Goal: Task Accomplishment & Management: Use online tool/utility

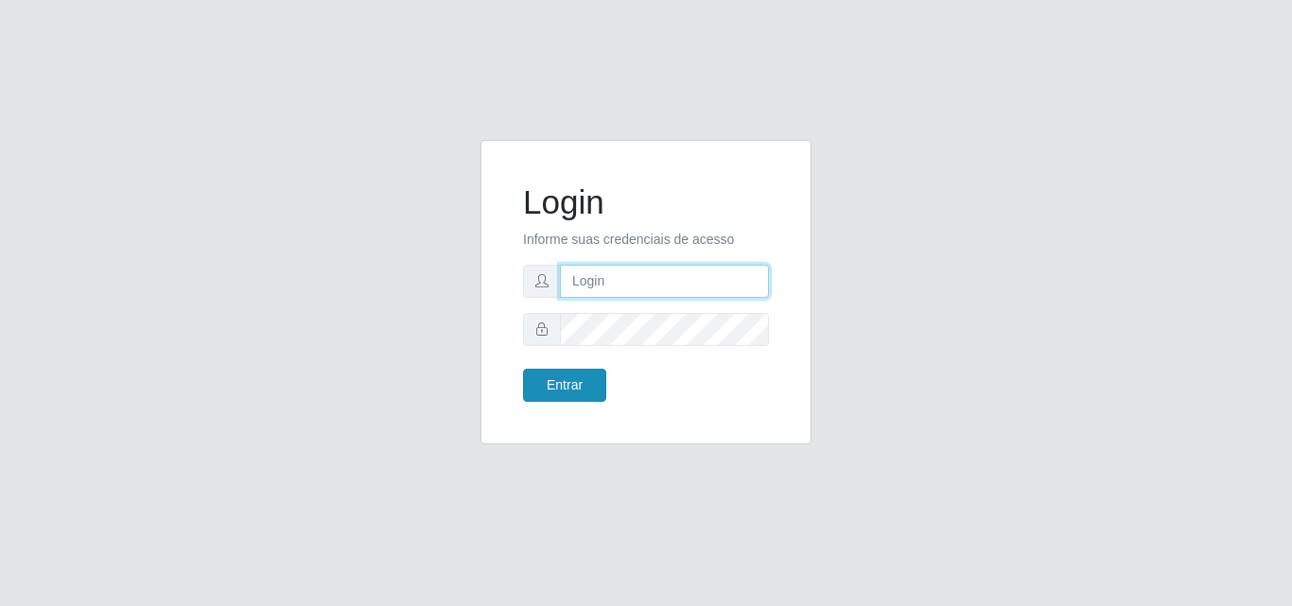
type input "[EMAIL_ADDRESS][DOMAIN_NAME]"
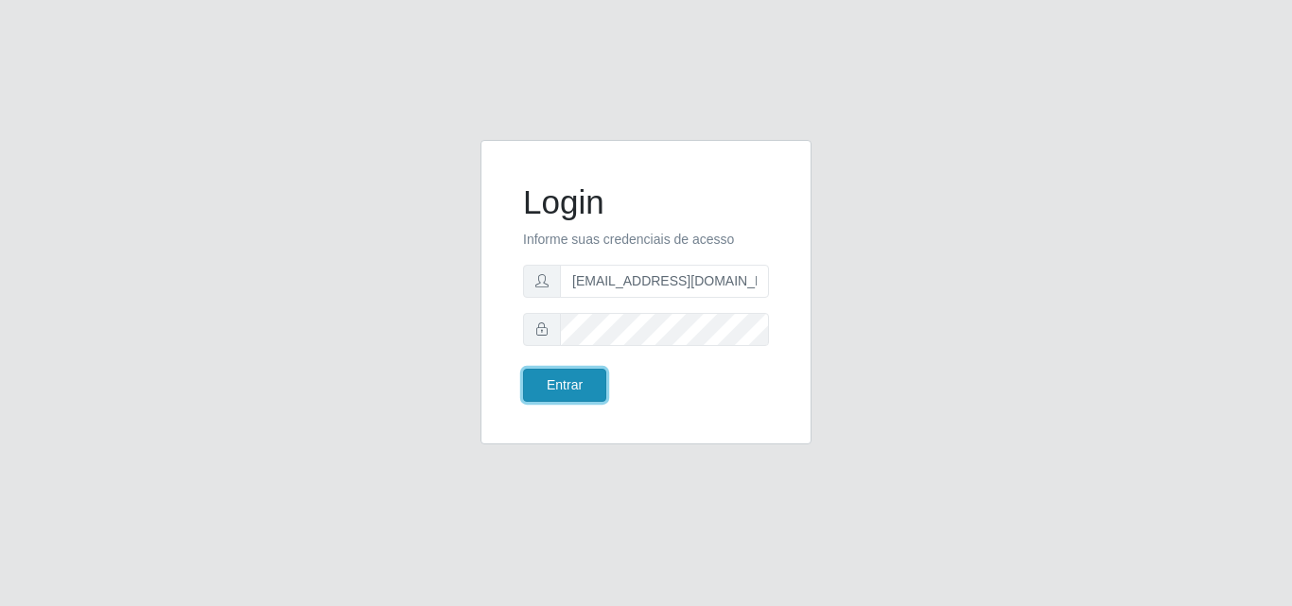
click at [552, 377] on button "Entrar" at bounding box center [564, 385] width 83 height 33
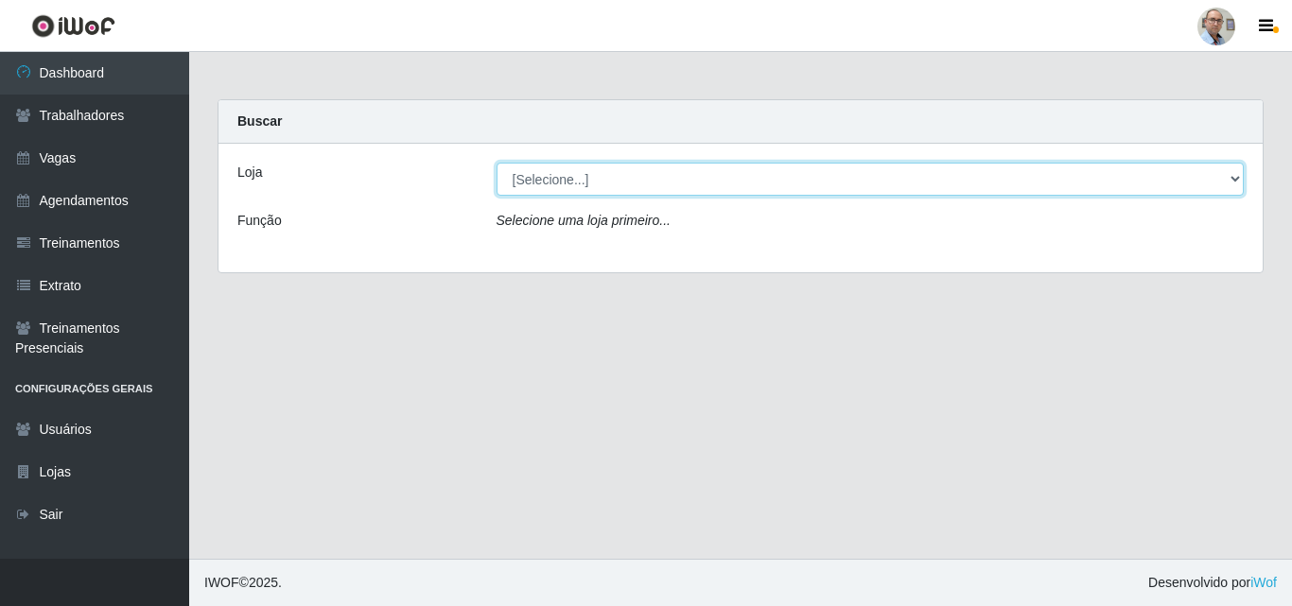
click at [624, 186] on select "[Selecione...] Mar Vermelho - Loja 04" at bounding box center [871, 179] width 748 height 33
select select "251"
click at [497, 163] on select "[Selecione...] Mar Vermelho - Loja 04" at bounding box center [871, 179] width 748 height 33
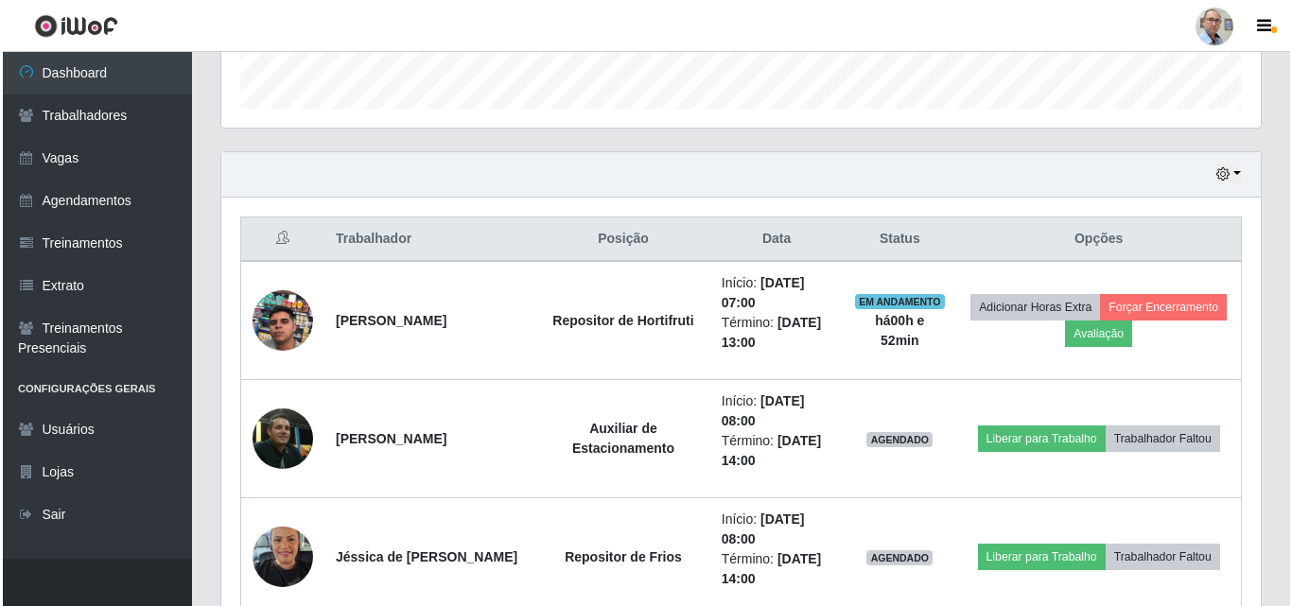
scroll to position [662, 0]
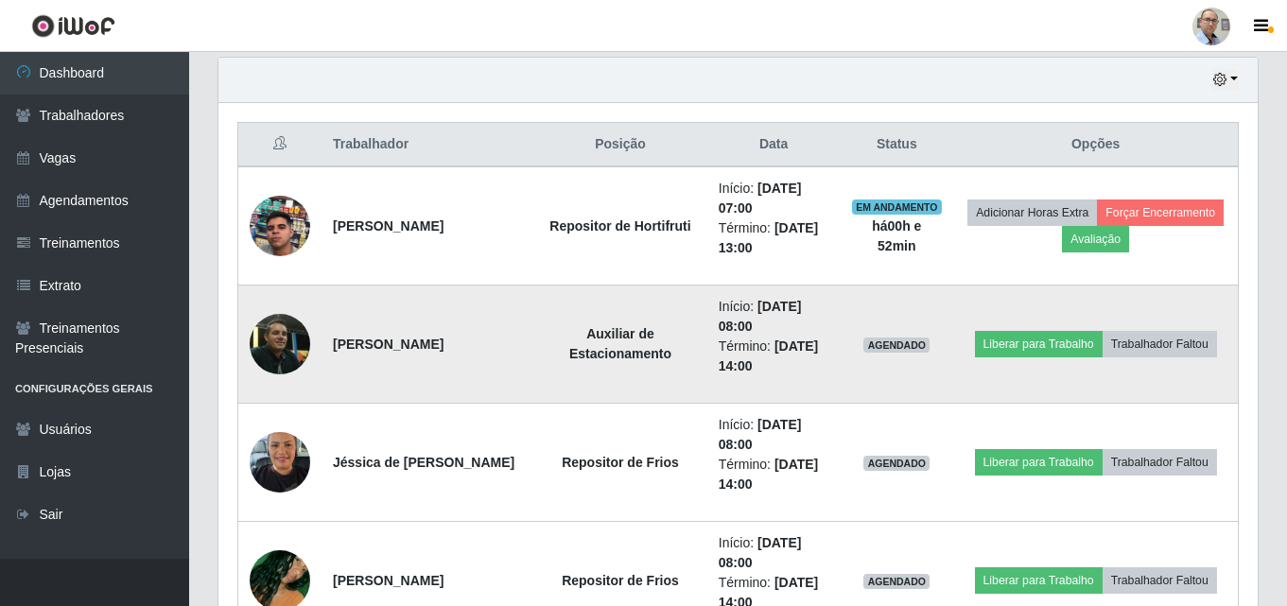
click at [271, 338] on img at bounding box center [280, 344] width 61 height 61
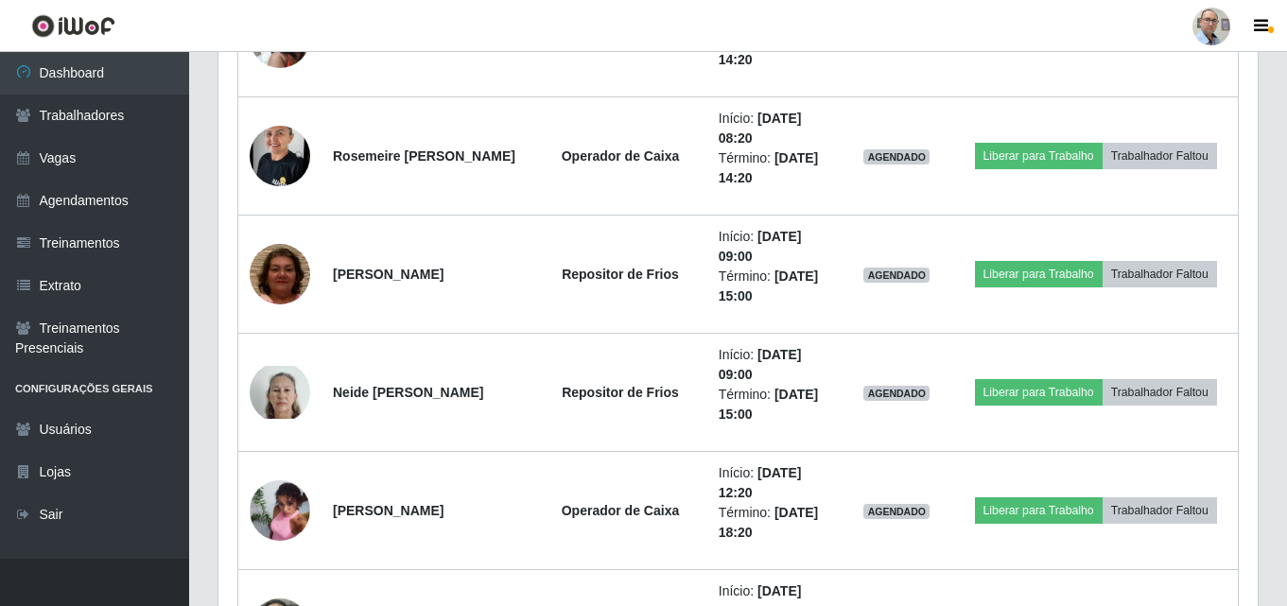
scroll to position [2270, 0]
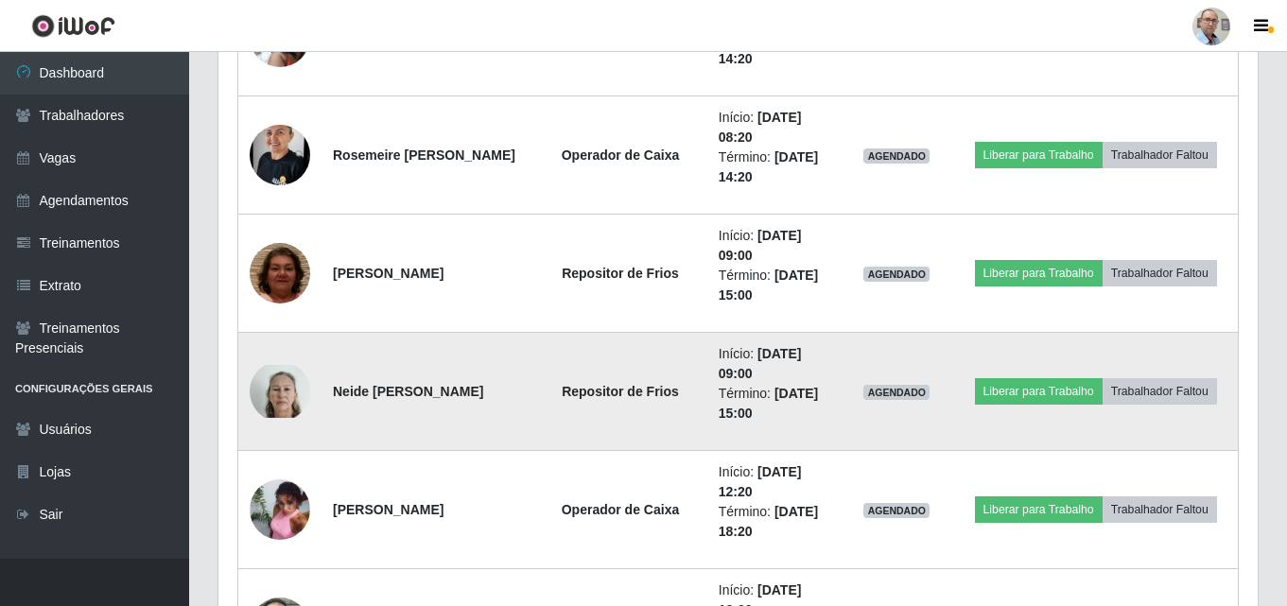
click at [286, 391] on img at bounding box center [280, 392] width 61 height 54
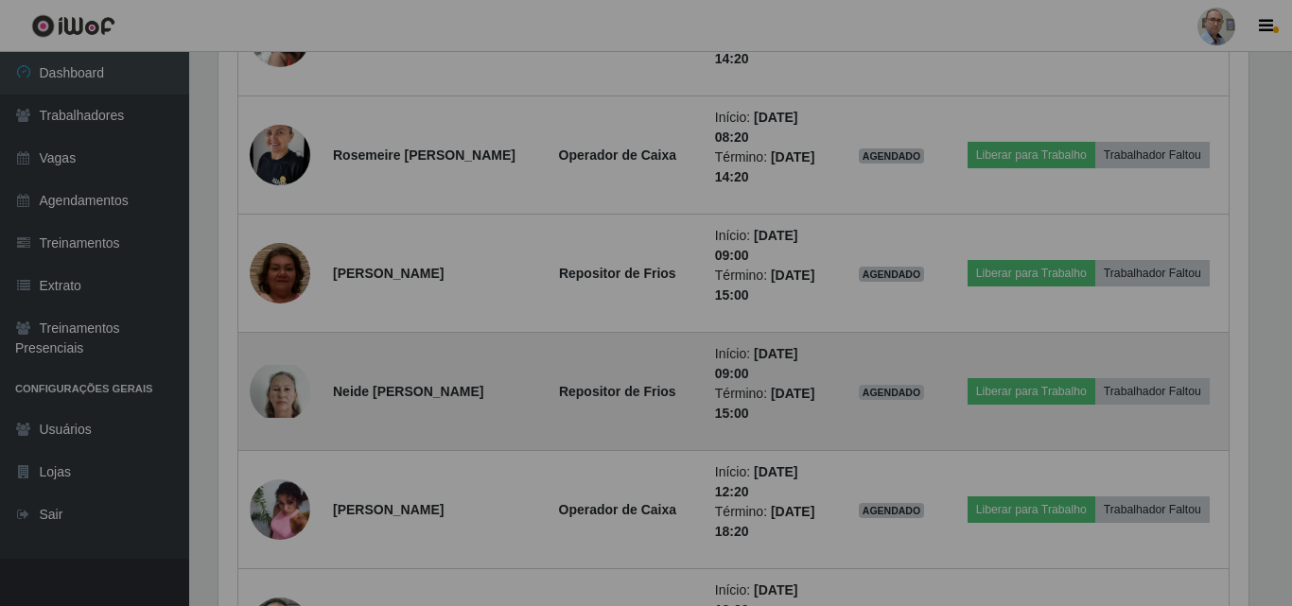
scroll to position [393, 1040]
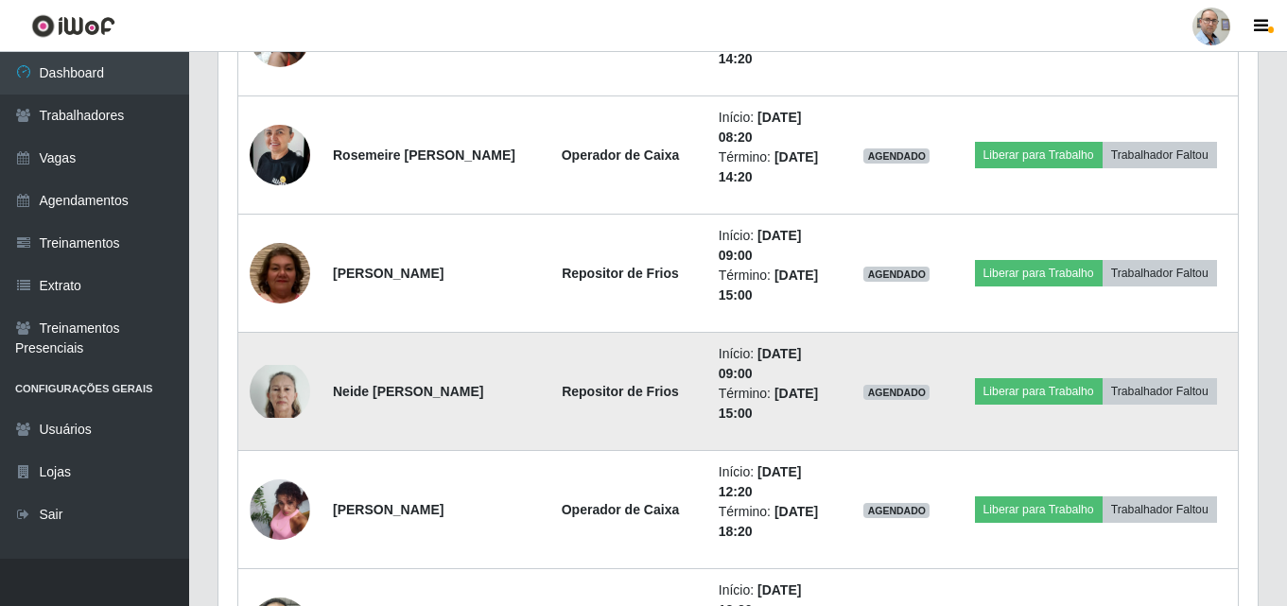
click at [281, 385] on img at bounding box center [280, 392] width 61 height 54
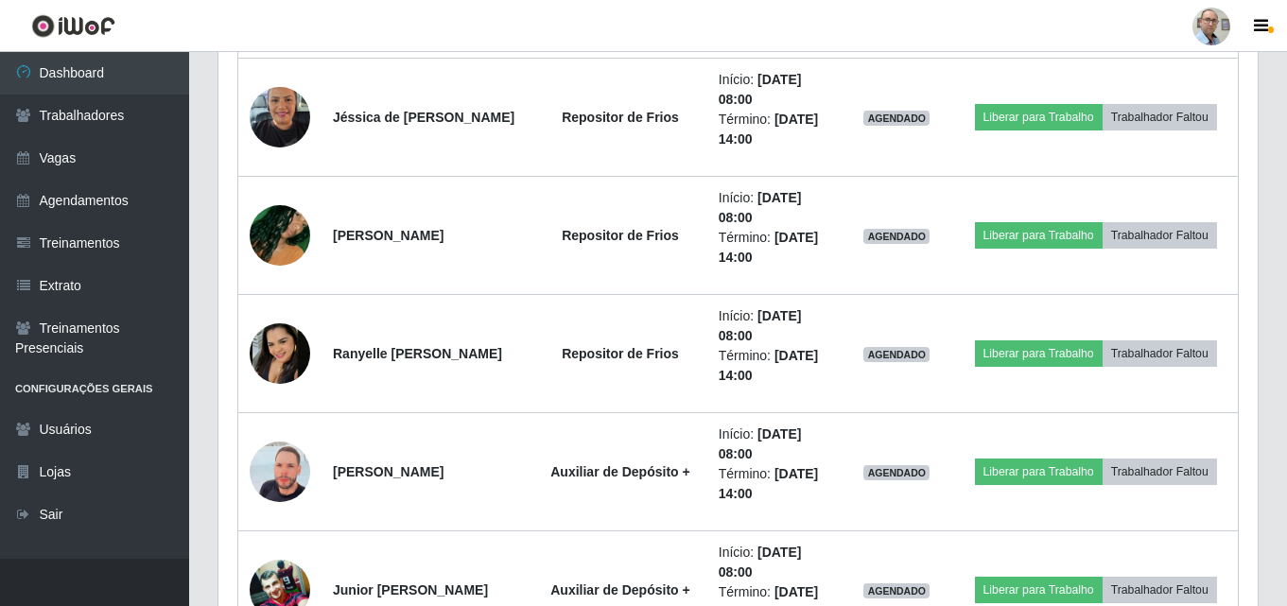
scroll to position [1040, 0]
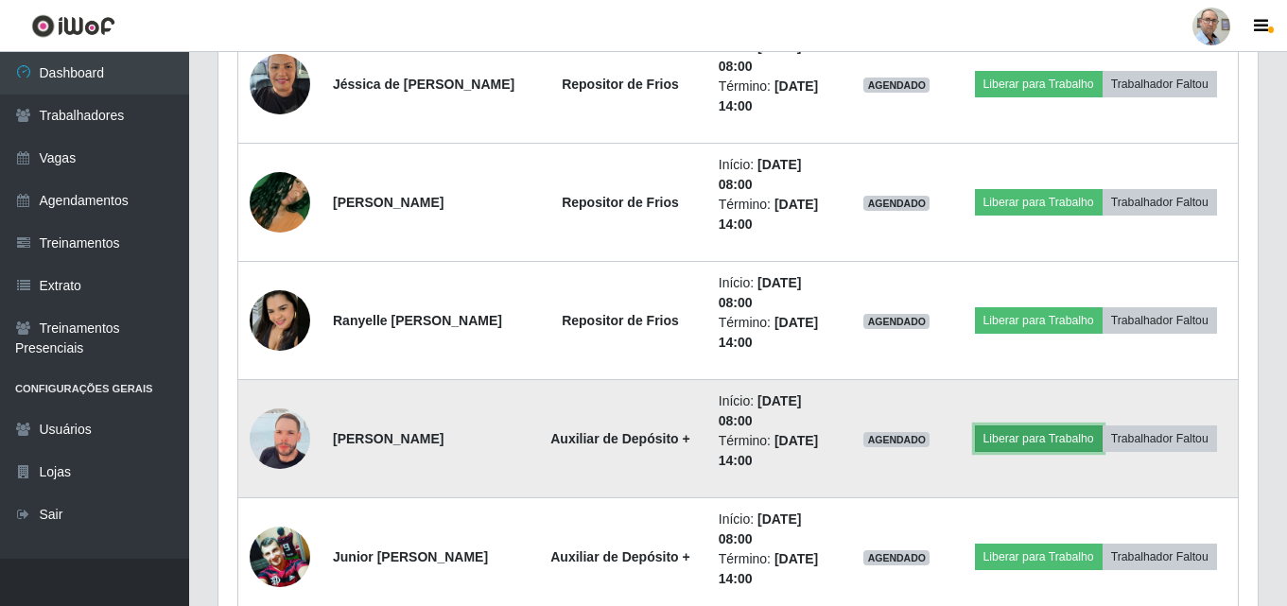
click at [1007, 442] on button "Liberar para Trabalho" at bounding box center [1039, 439] width 128 height 26
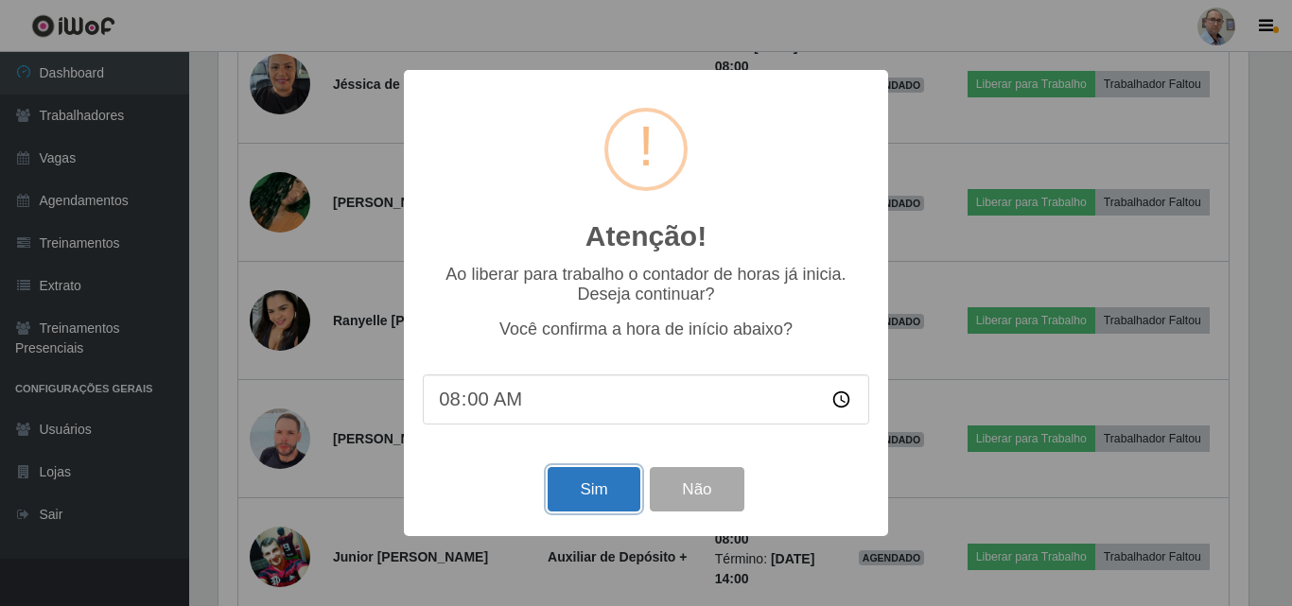
click at [616, 485] on button "Sim" at bounding box center [594, 489] width 92 height 44
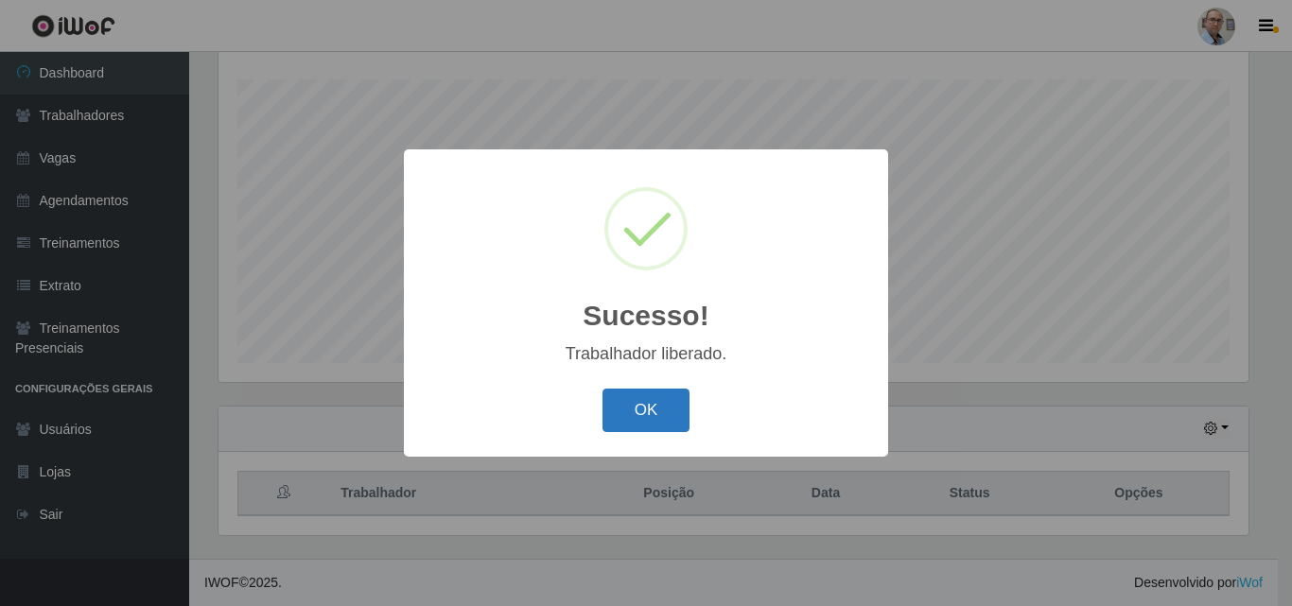
click at [655, 423] on button "OK" at bounding box center [647, 411] width 88 height 44
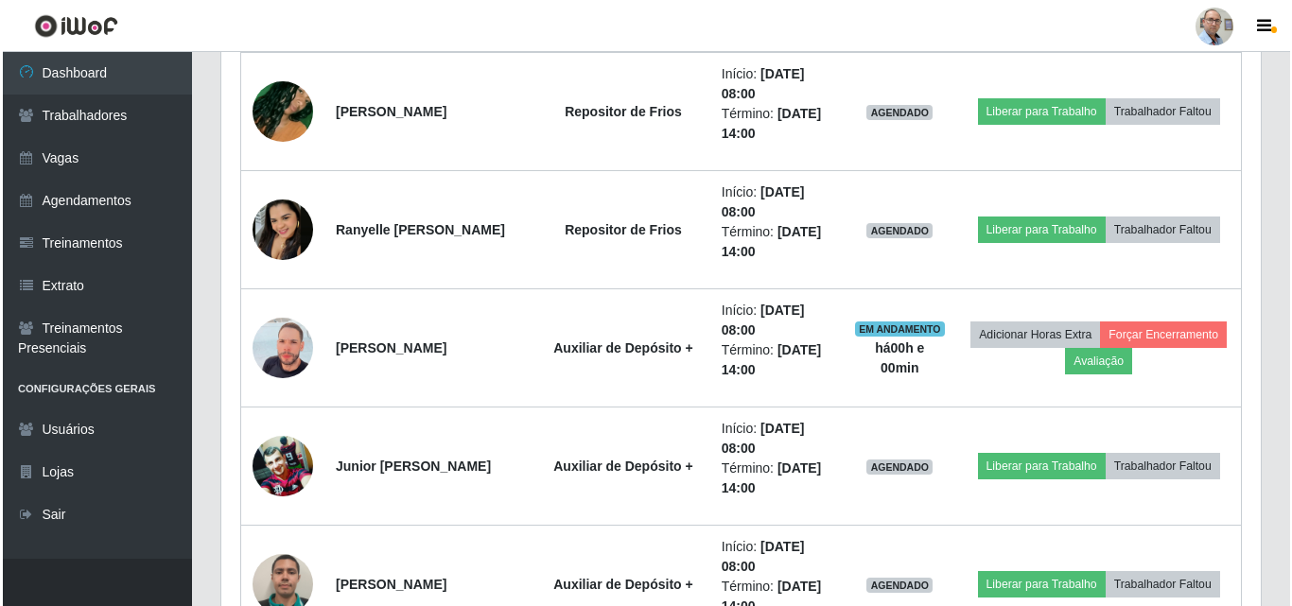
scroll to position [1164, 0]
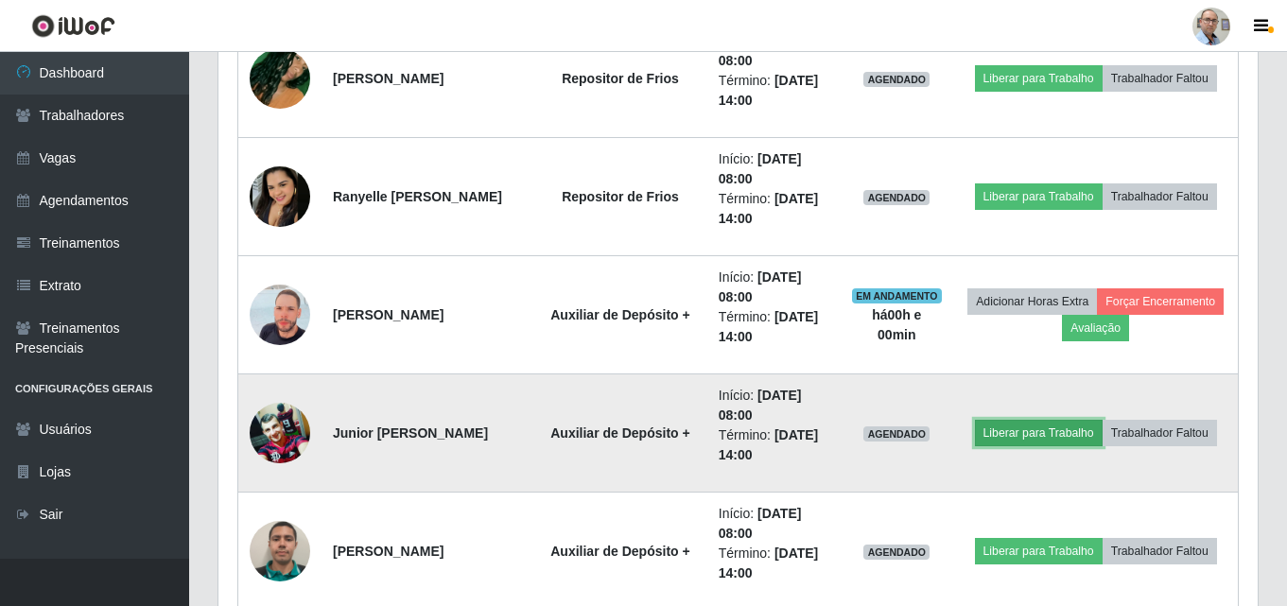
click at [1046, 441] on button "Liberar para Trabalho" at bounding box center [1039, 433] width 128 height 26
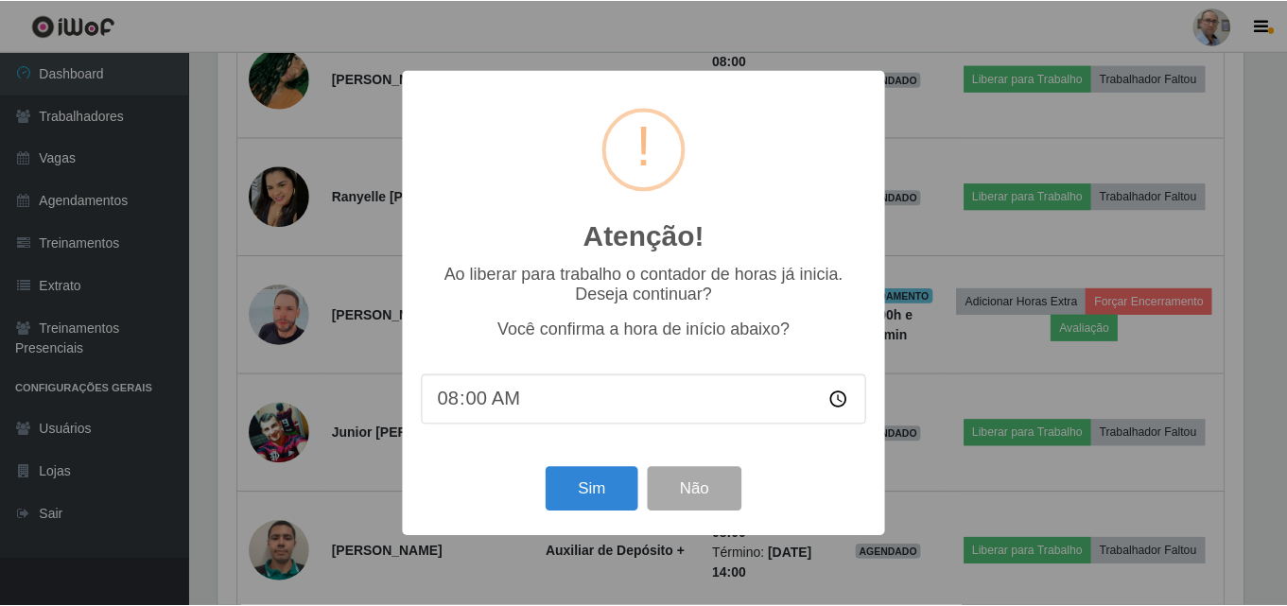
scroll to position [393, 1030]
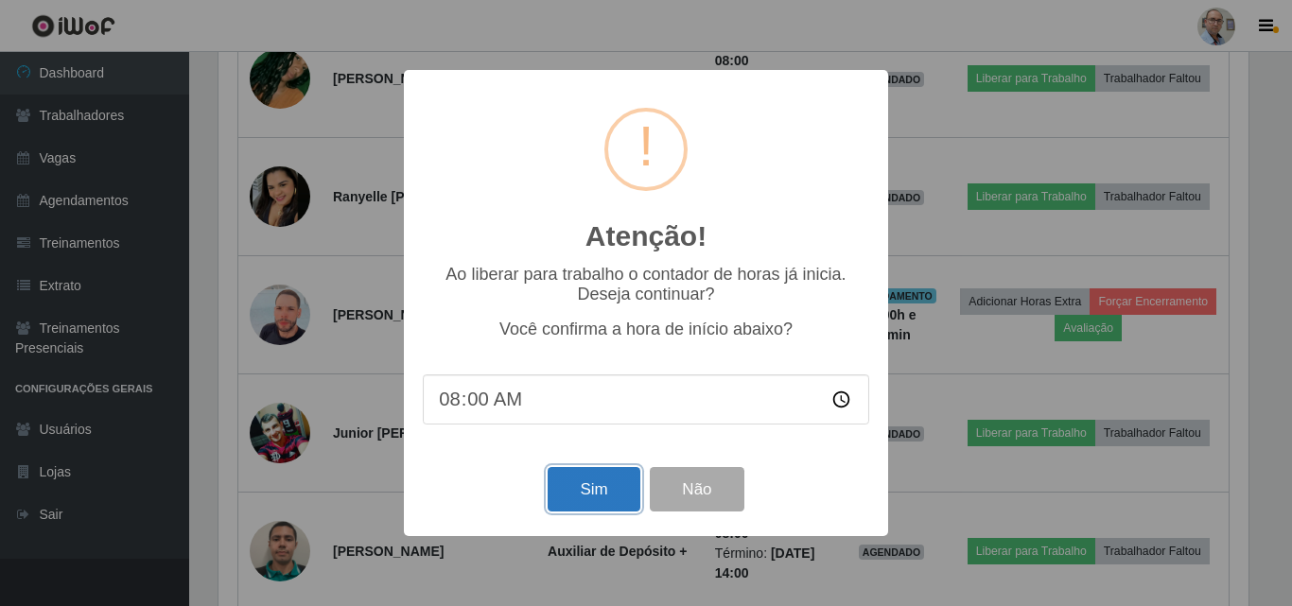
click at [612, 498] on button "Sim" at bounding box center [594, 489] width 92 height 44
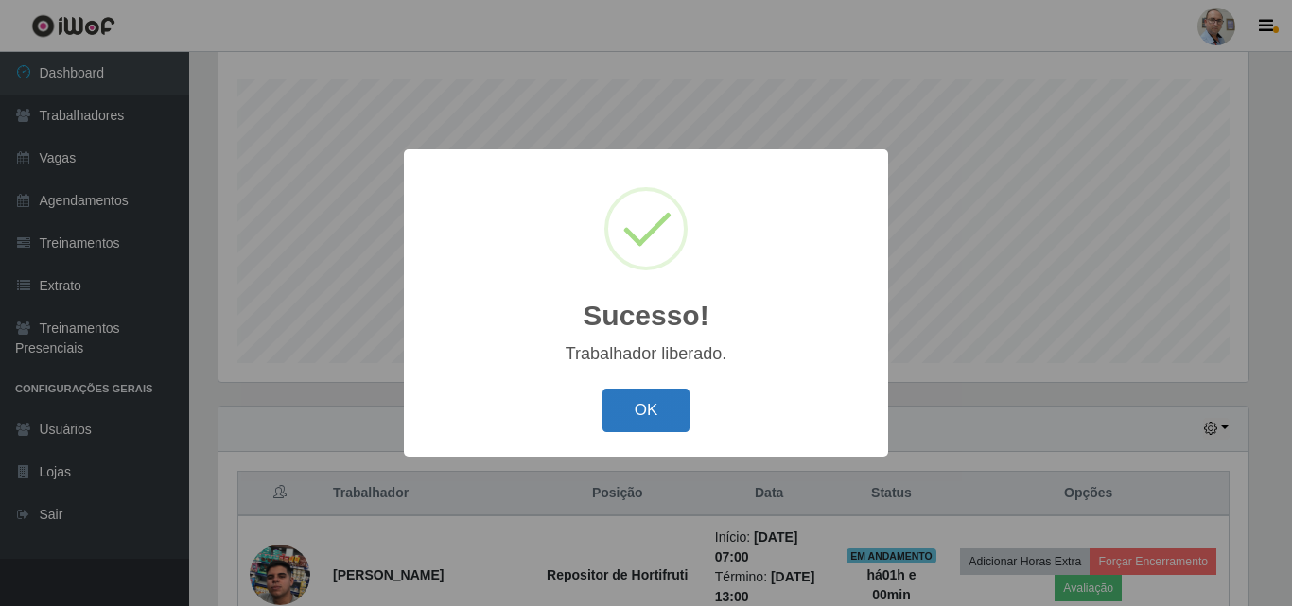
click at [661, 413] on button "OK" at bounding box center [647, 411] width 88 height 44
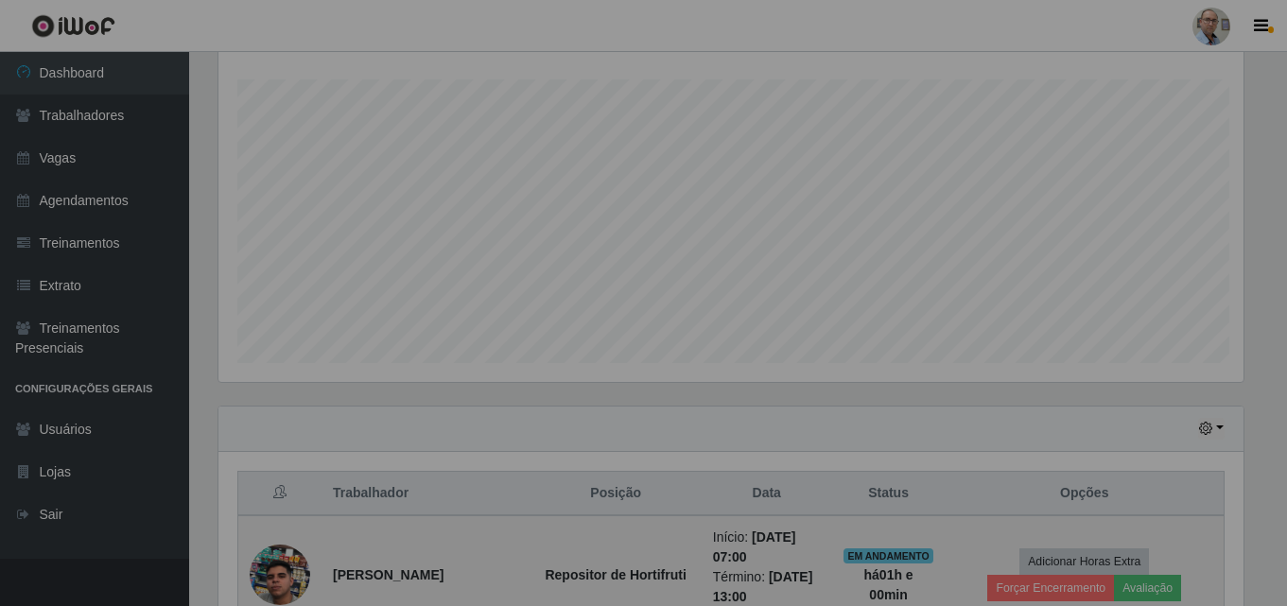
scroll to position [0, 0]
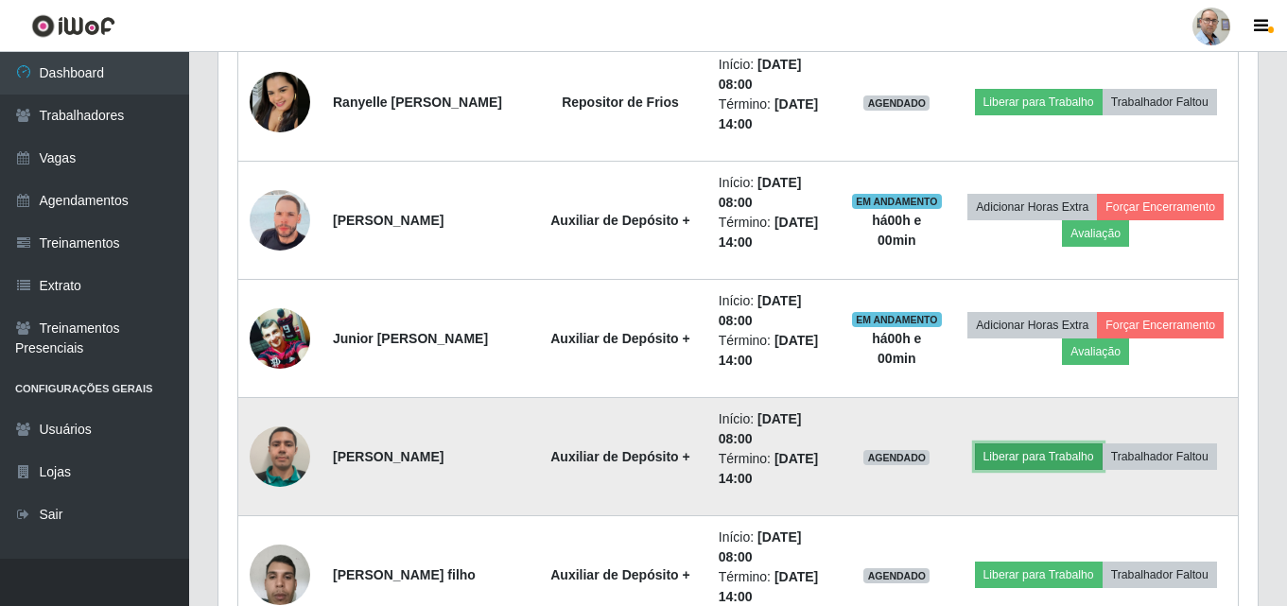
click at [1022, 454] on button "Liberar para Trabalho" at bounding box center [1039, 457] width 128 height 26
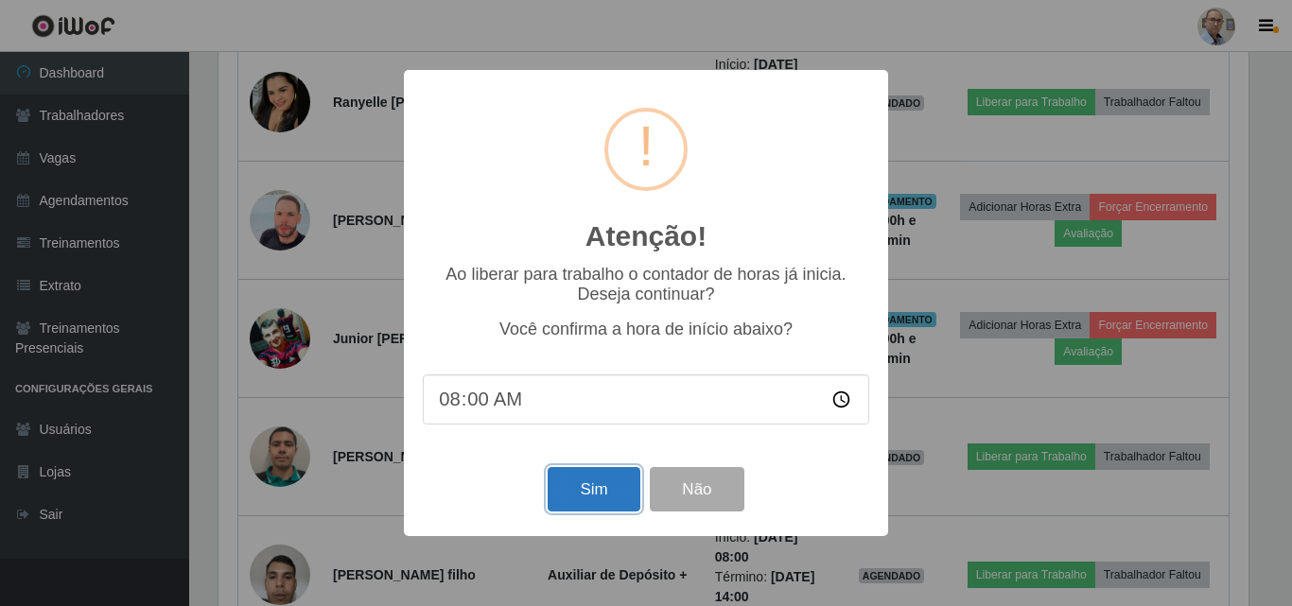
click at [617, 491] on button "Sim" at bounding box center [594, 489] width 92 height 44
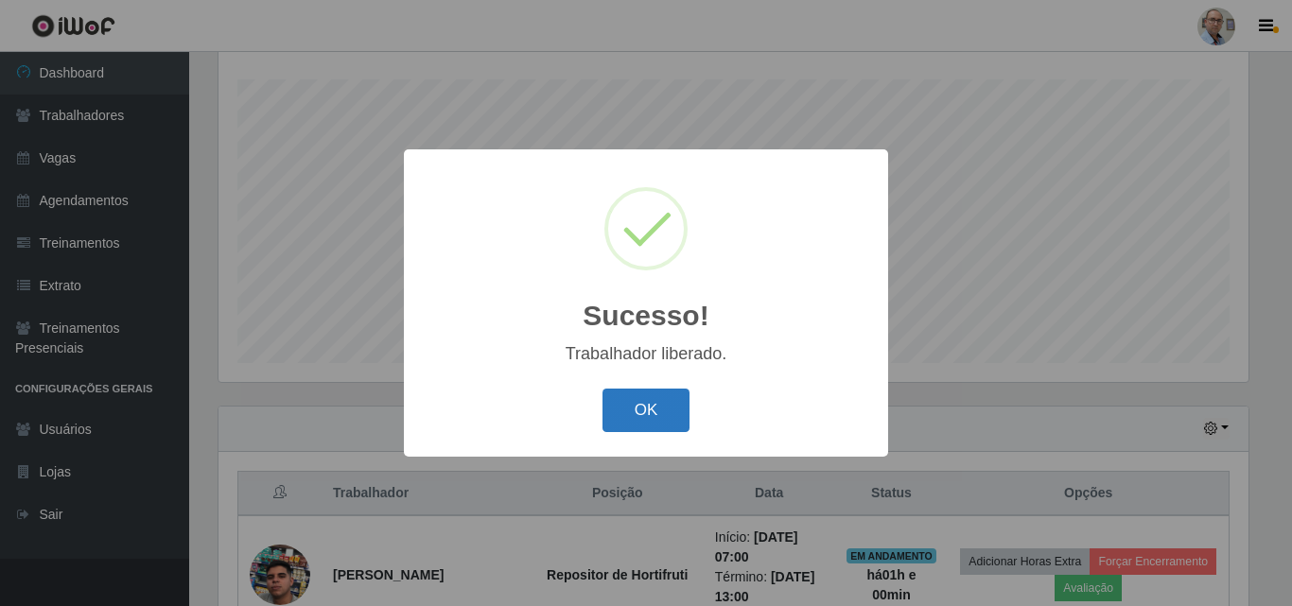
click at [649, 420] on button "OK" at bounding box center [647, 411] width 88 height 44
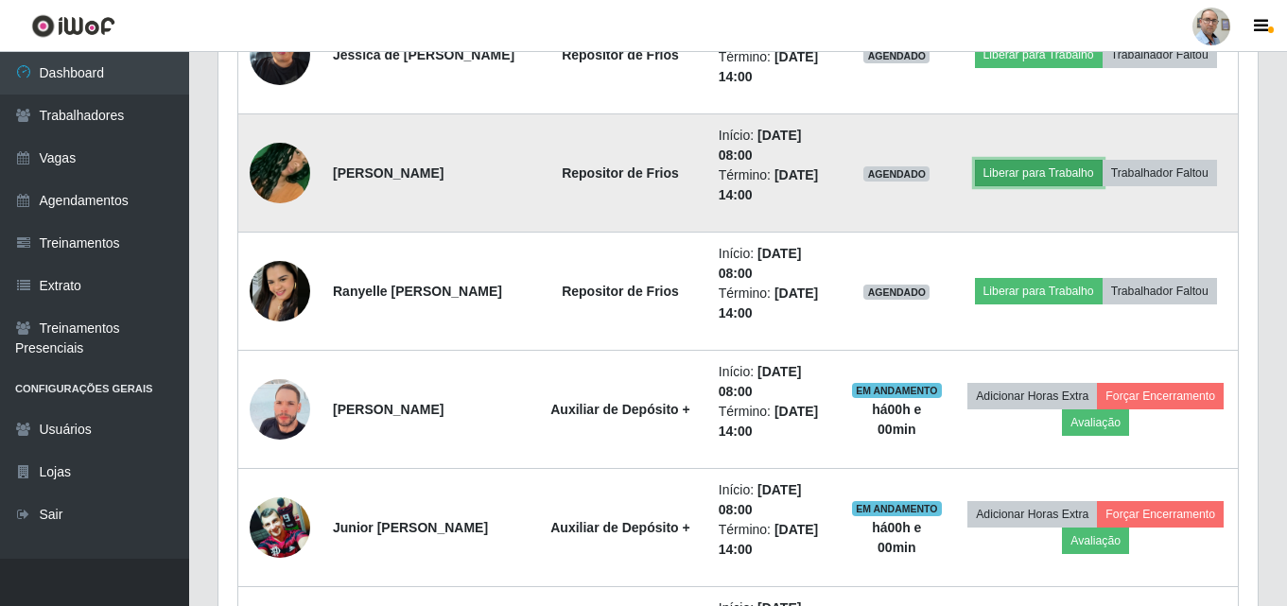
click at [1023, 174] on button "Liberar para Trabalho" at bounding box center [1039, 173] width 128 height 26
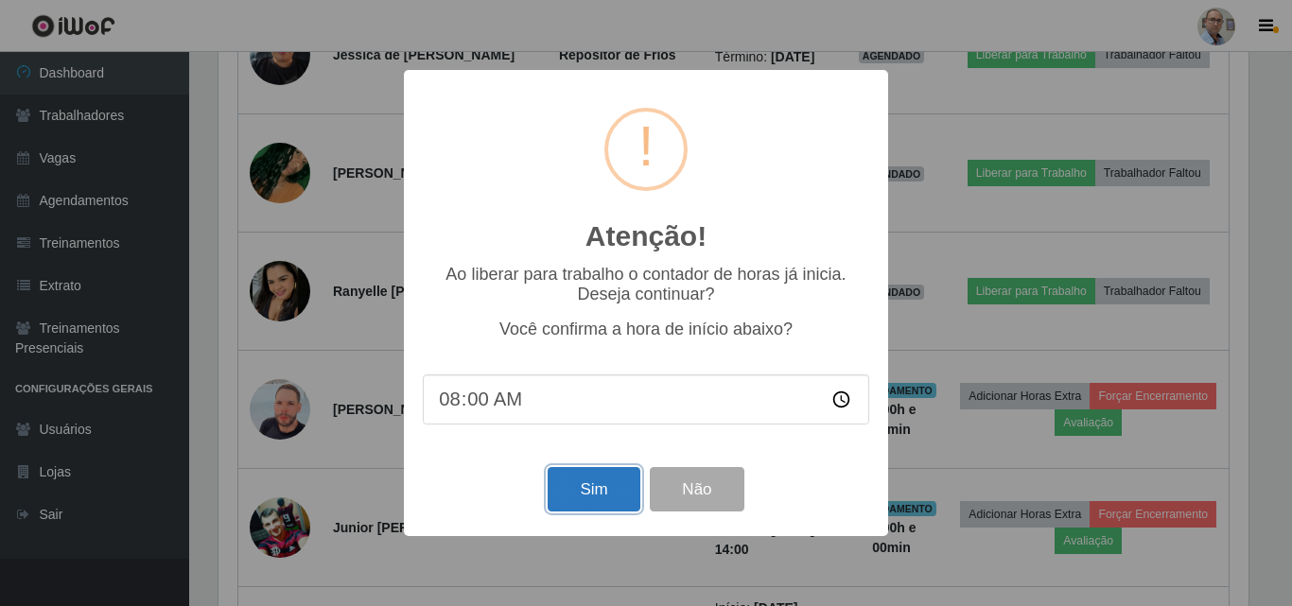
click at [602, 487] on button "Sim" at bounding box center [594, 489] width 92 height 44
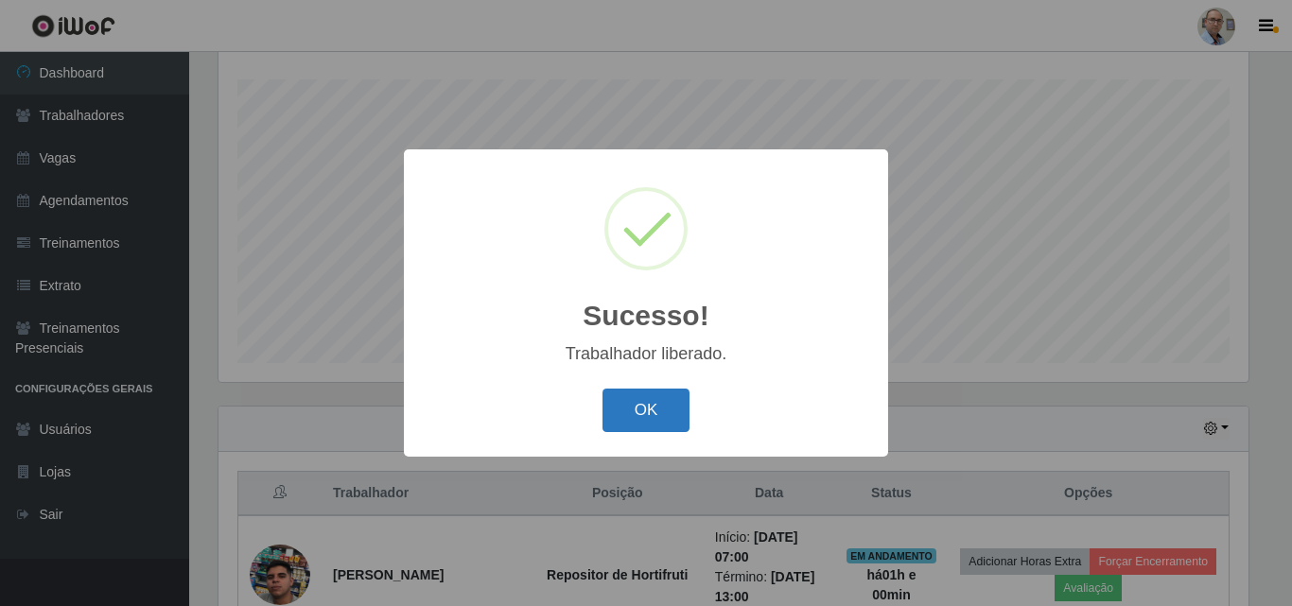
click at [655, 416] on button "OK" at bounding box center [647, 411] width 88 height 44
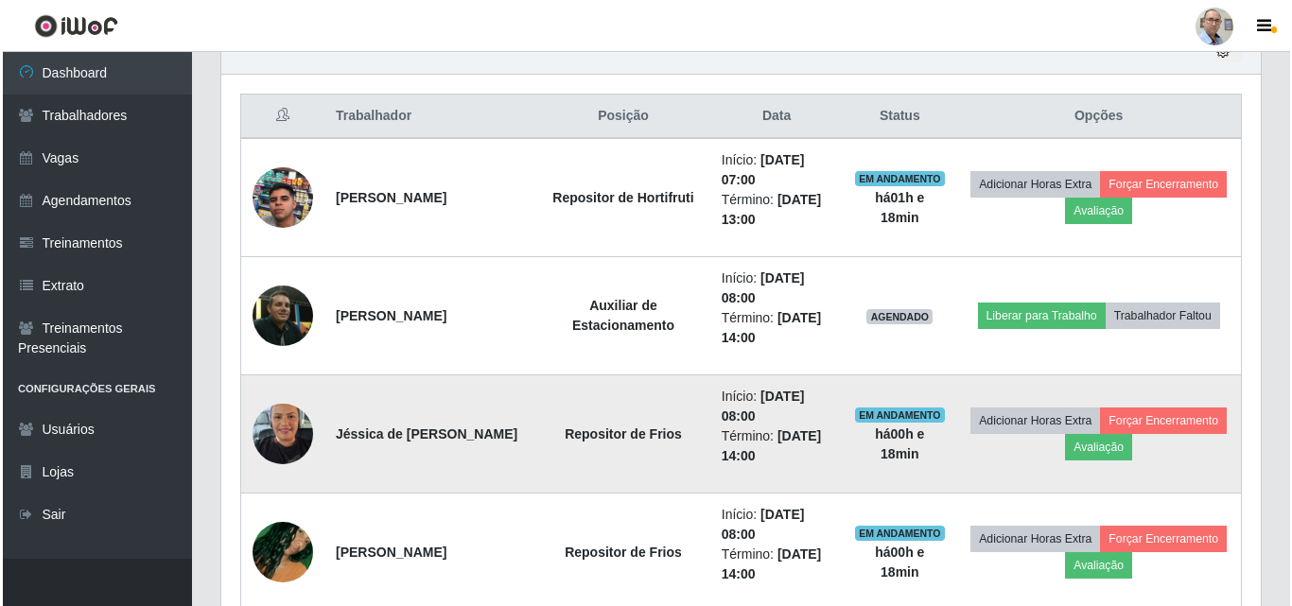
scroll to position [691, 0]
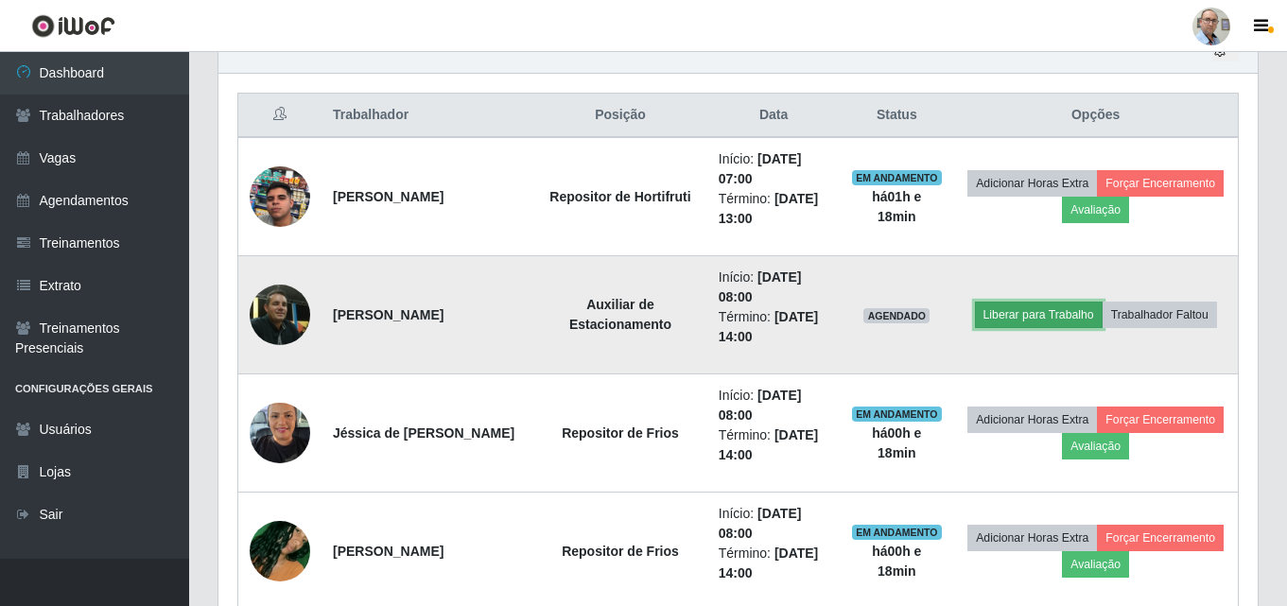
click at [1036, 323] on button "Liberar para Trabalho" at bounding box center [1039, 315] width 128 height 26
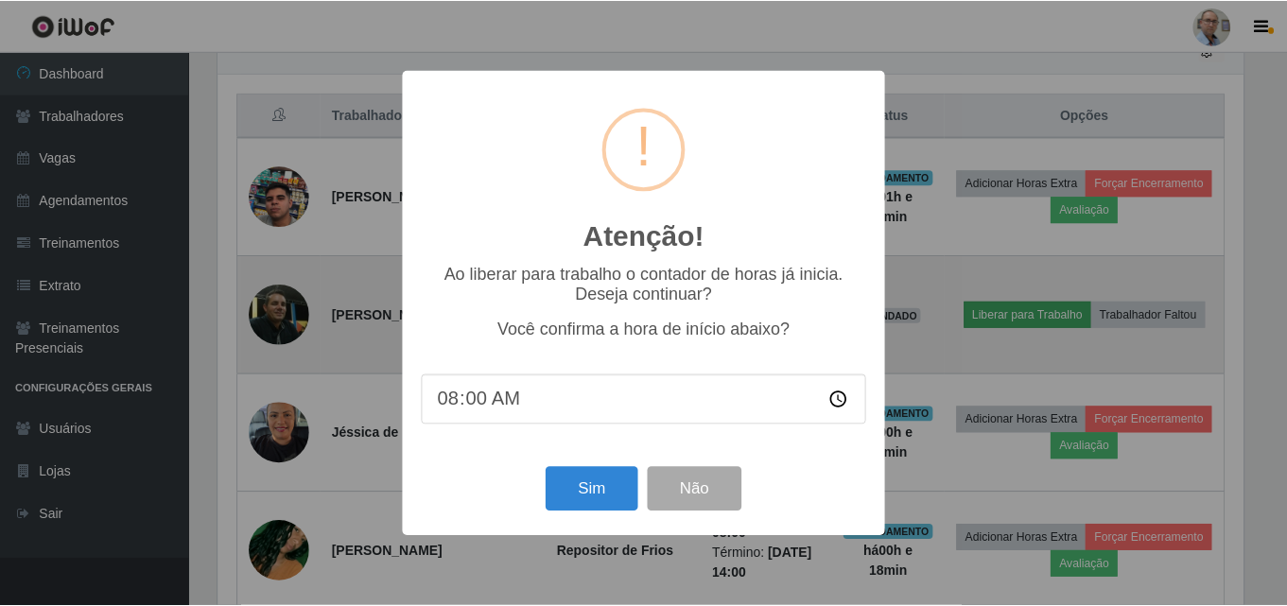
scroll to position [393, 1030]
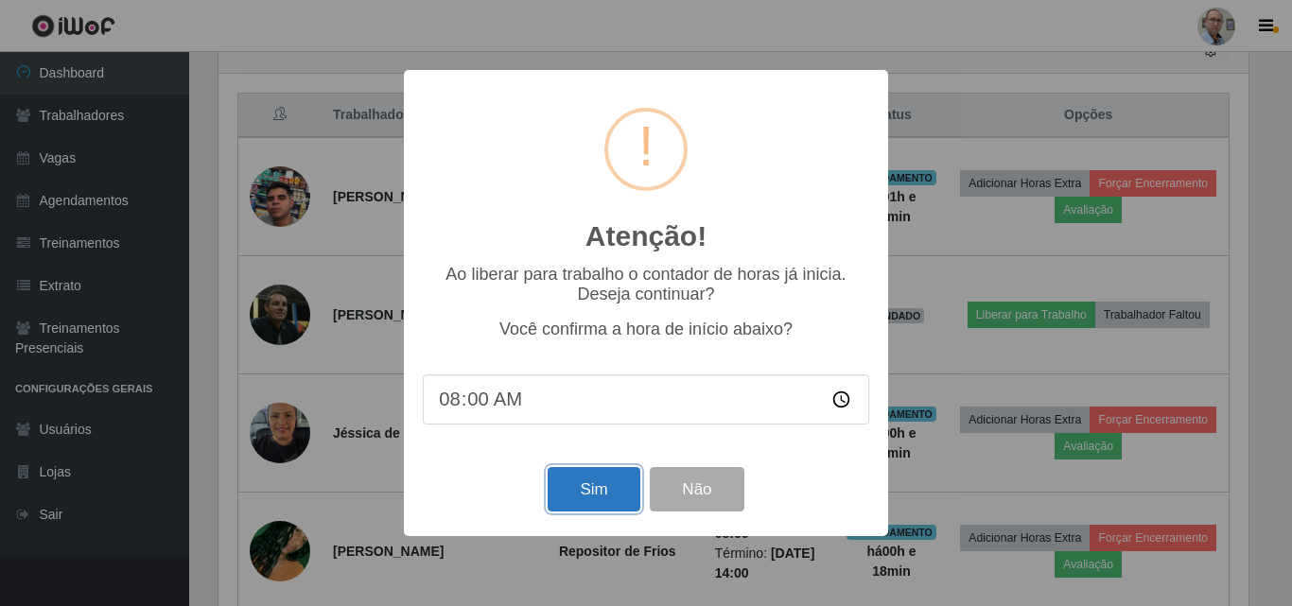
click at [584, 479] on button "Sim" at bounding box center [594, 489] width 92 height 44
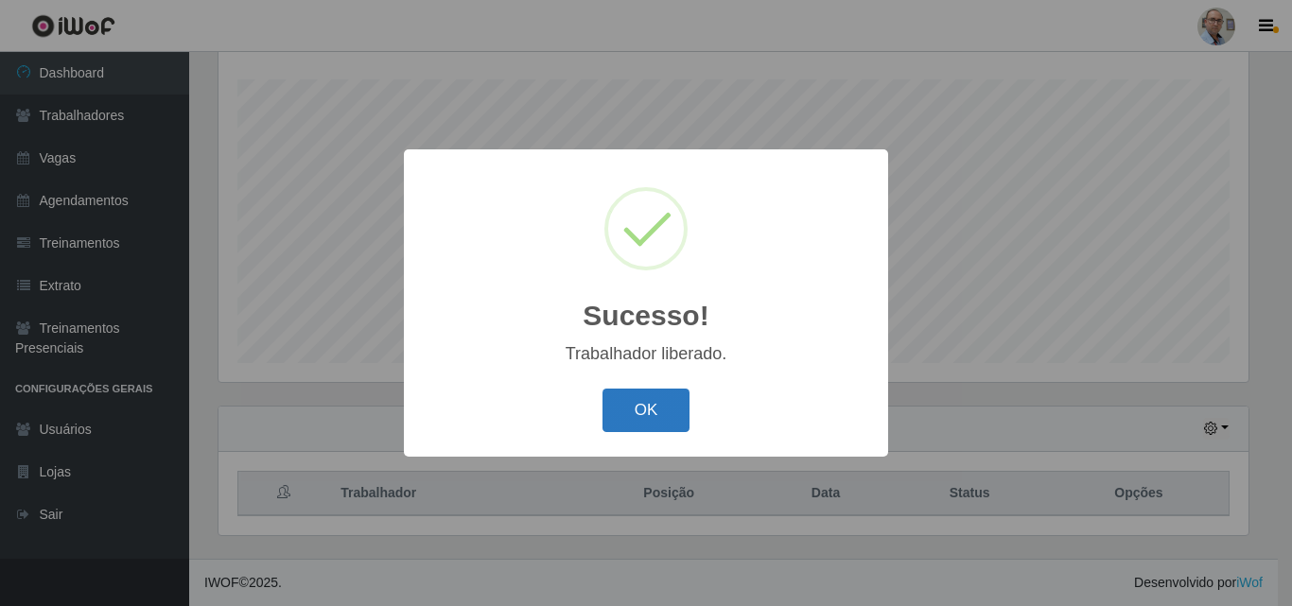
click at [654, 408] on button "OK" at bounding box center [647, 411] width 88 height 44
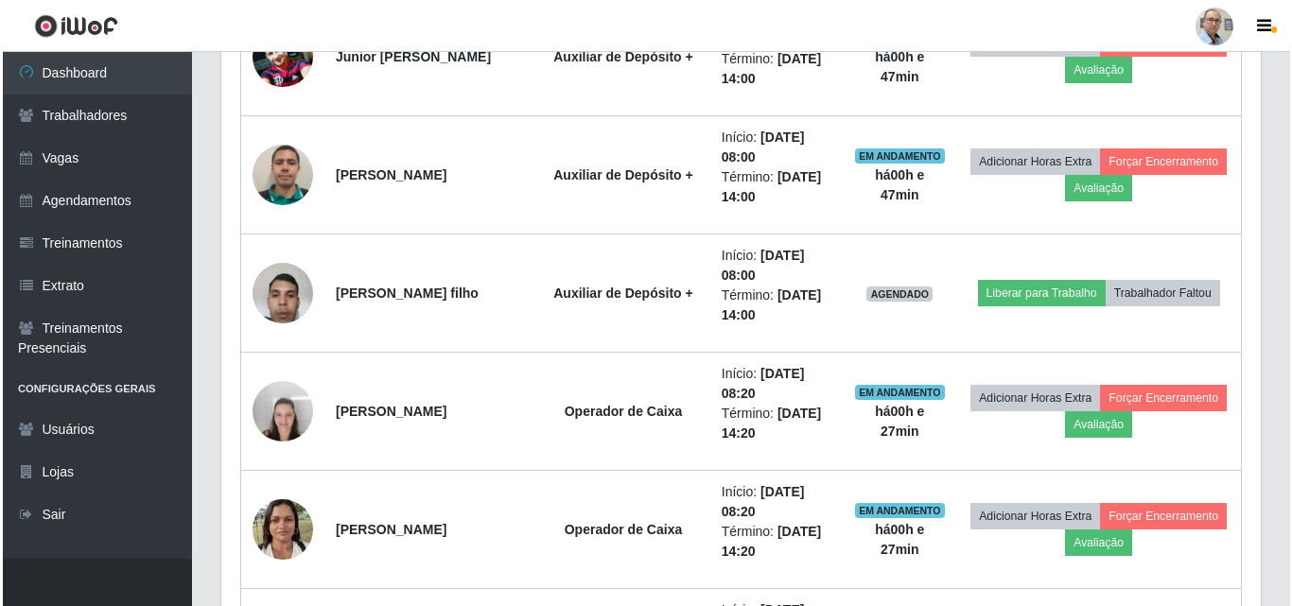
scroll to position [1543, 0]
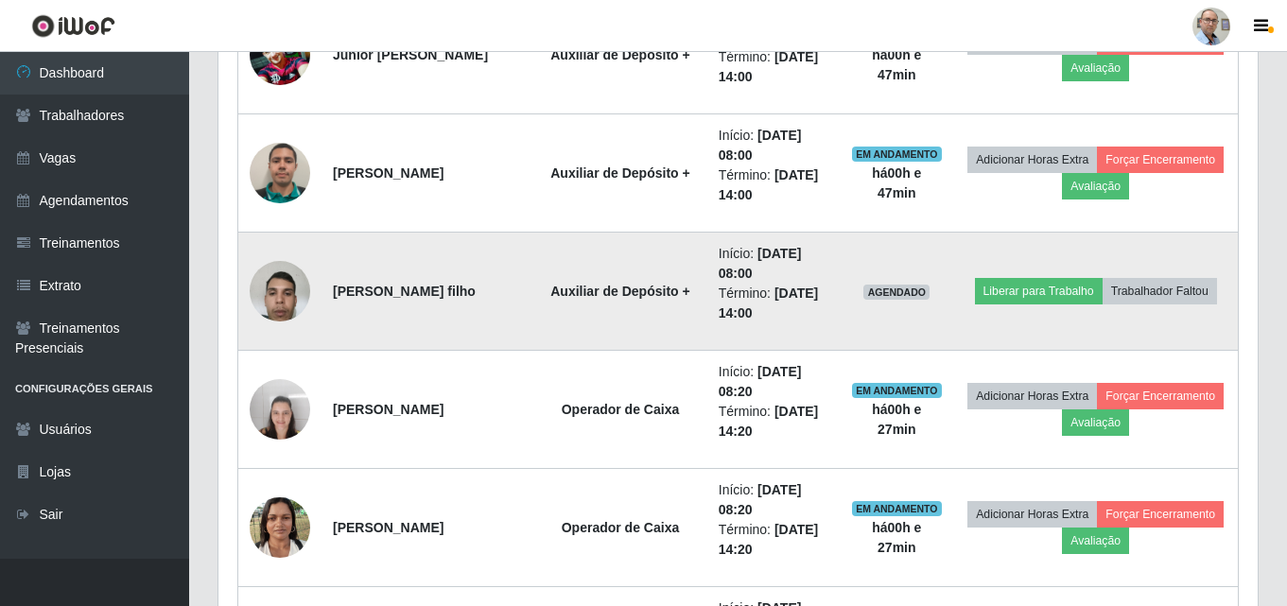
click at [273, 299] on img at bounding box center [280, 291] width 61 height 80
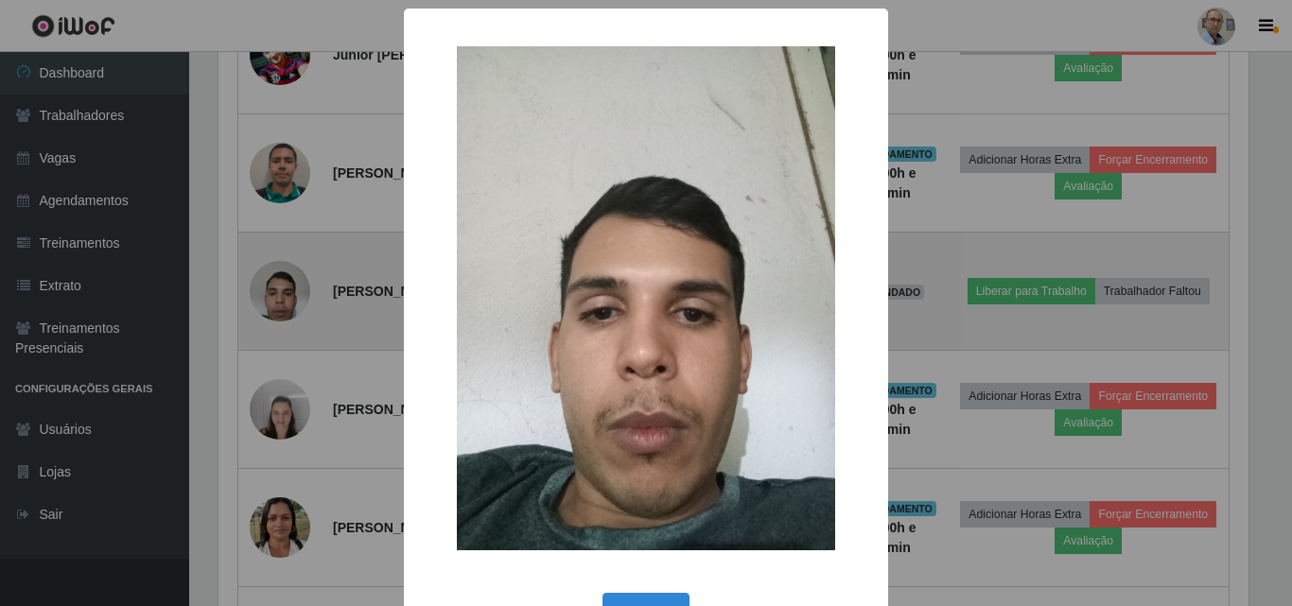
click at [273, 299] on div "× OK Cancel" at bounding box center [646, 303] width 1292 height 606
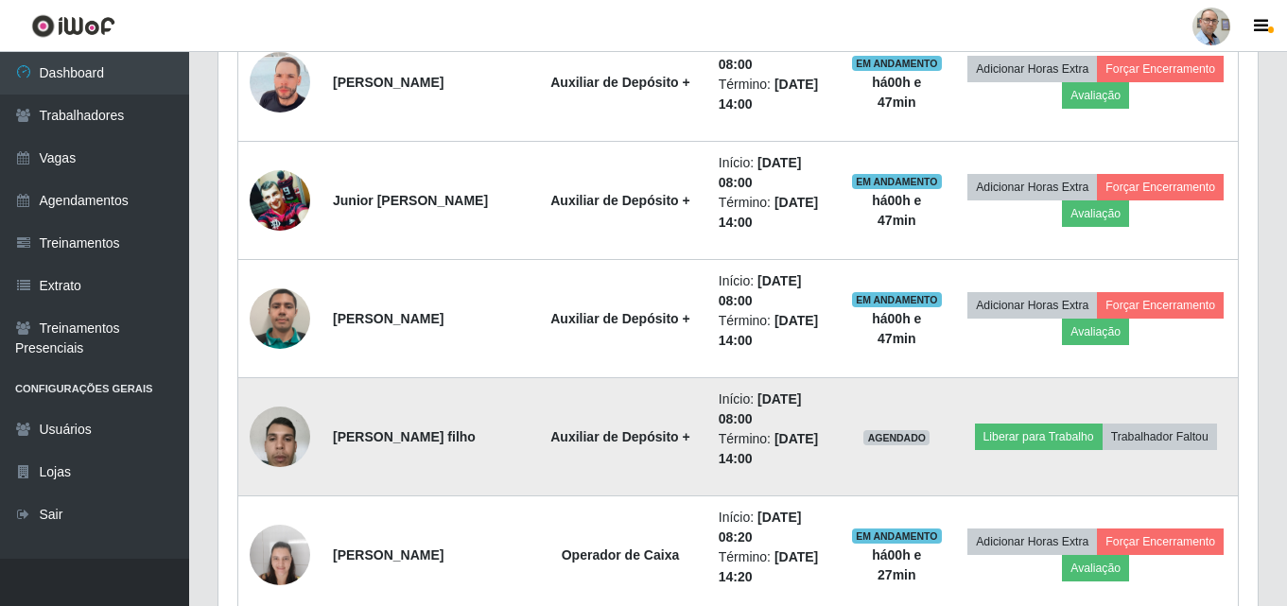
scroll to position [1354, 0]
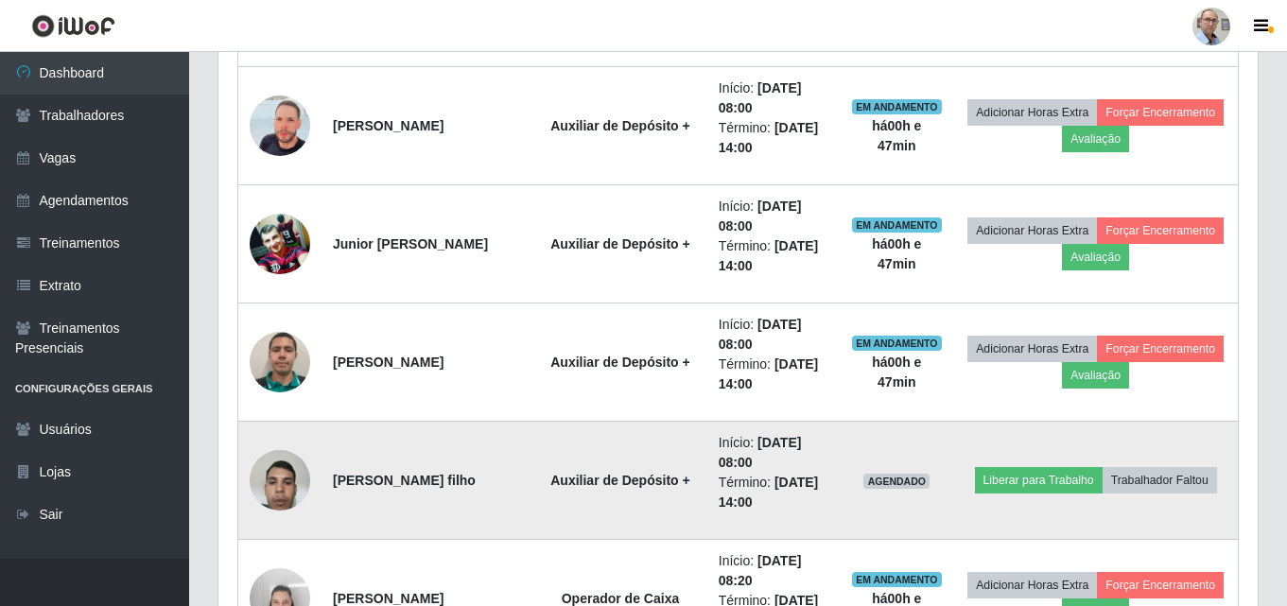
click at [274, 500] on img at bounding box center [280, 480] width 61 height 80
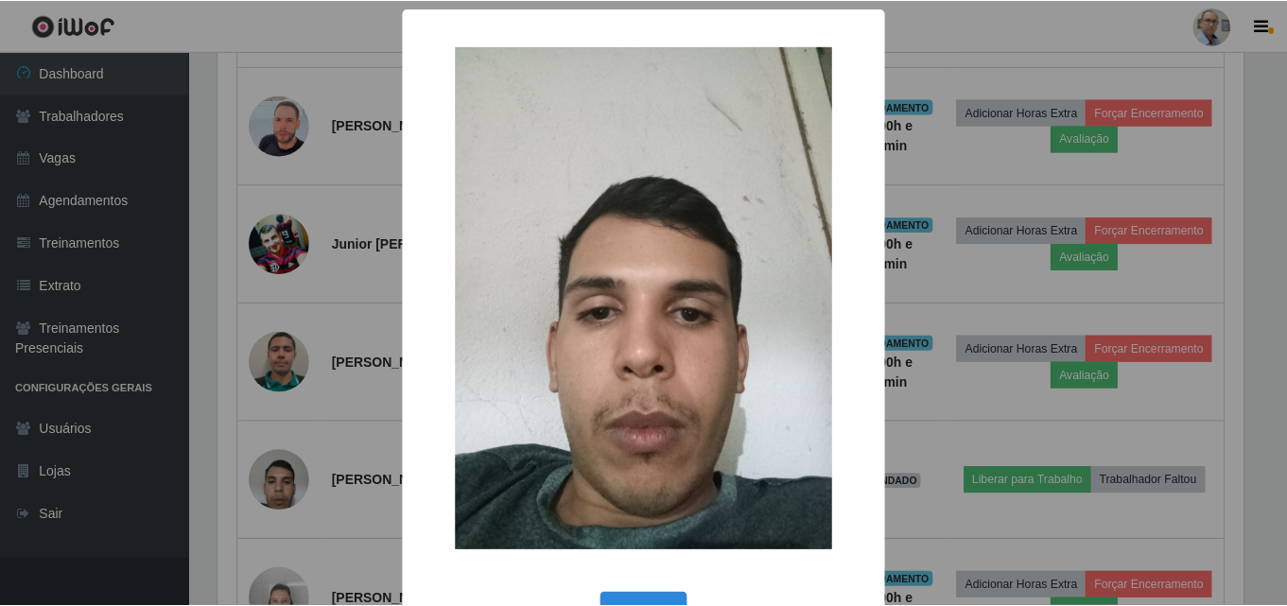
scroll to position [63, 0]
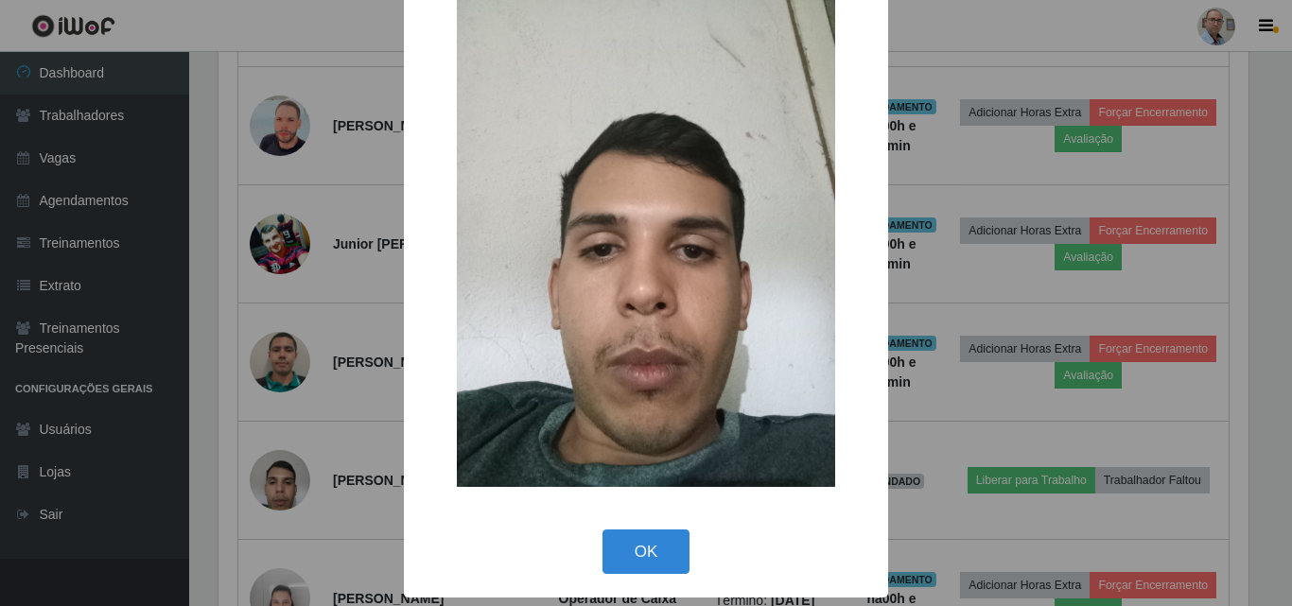
click at [301, 378] on div "× OK Cancel" at bounding box center [646, 303] width 1292 height 606
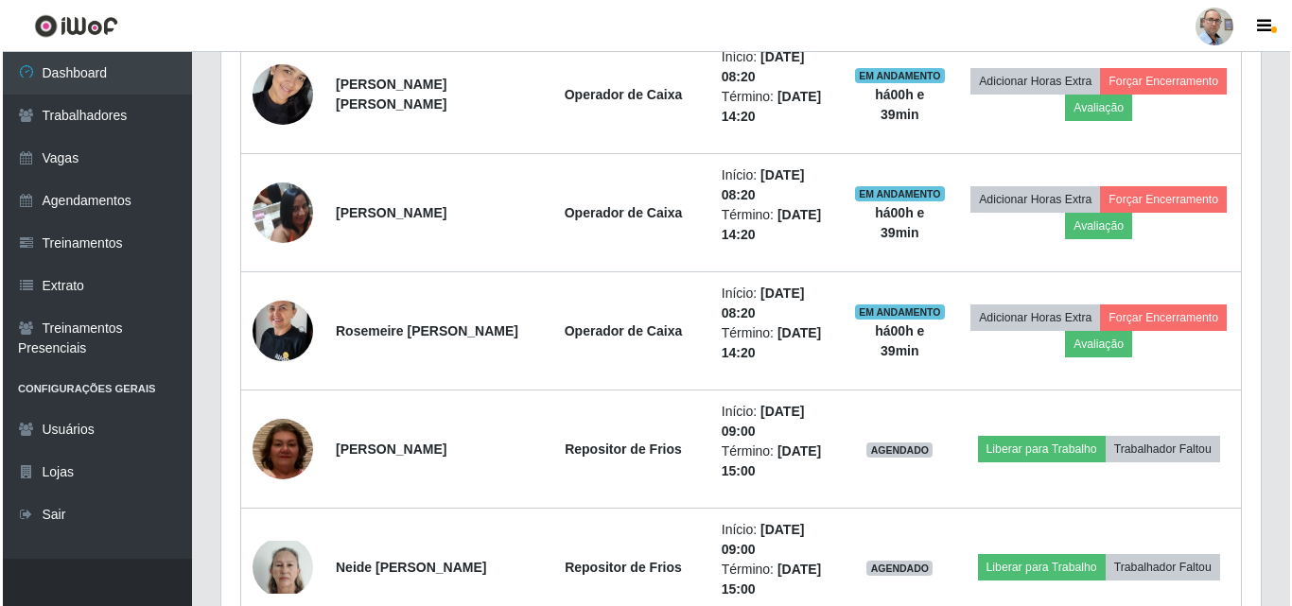
scroll to position [2276, 0]
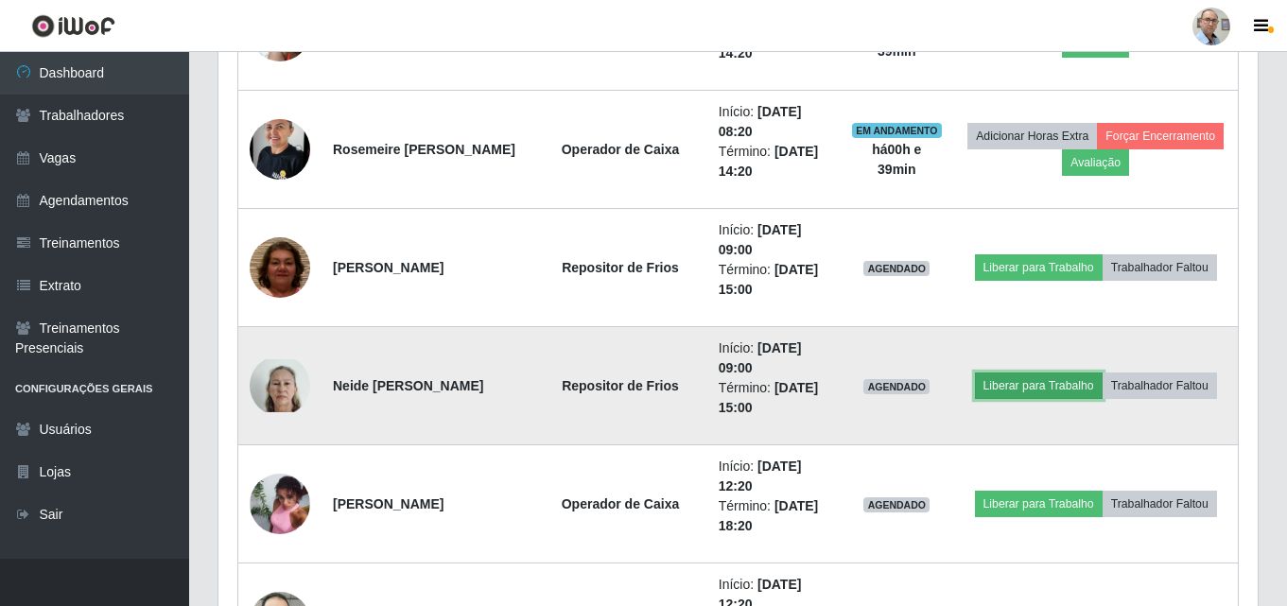
click at [1044, 380] on button "Liberar para Trabalho" at bounding box center [1039, 386] width 128 height 26
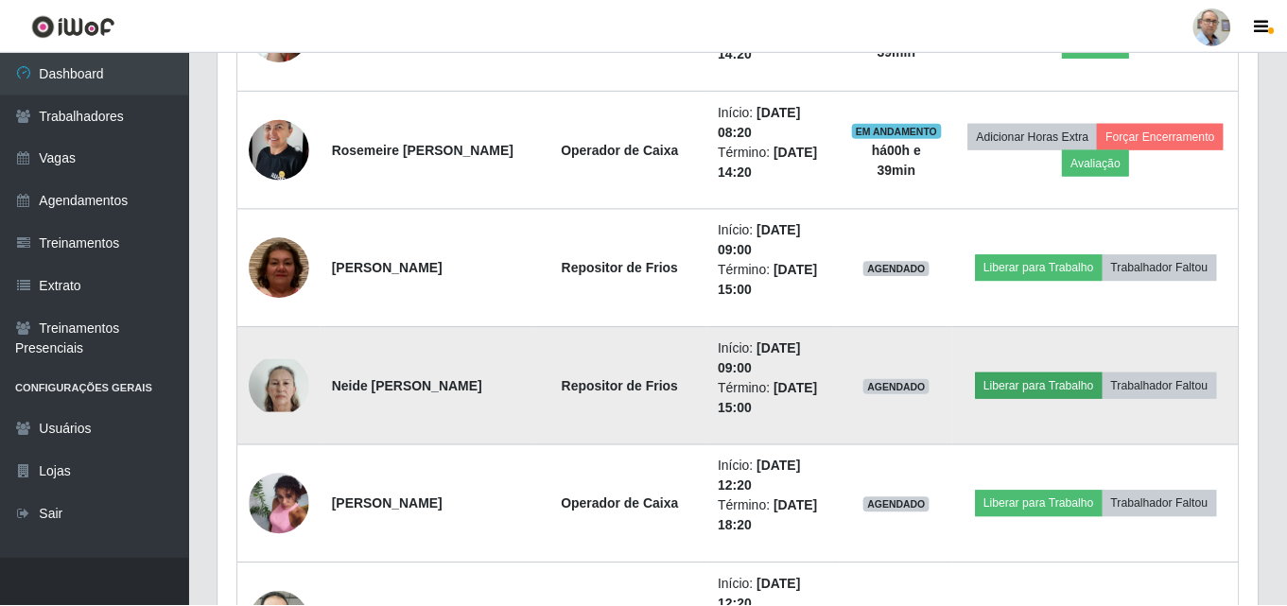
scroll to position [393, 1030]
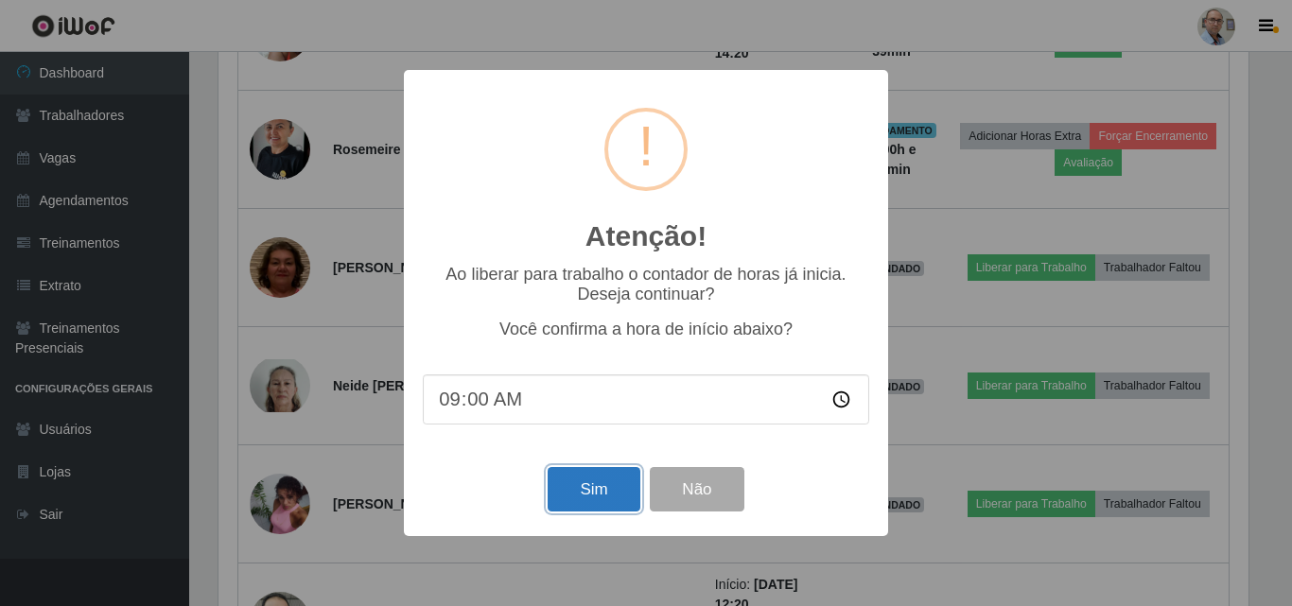
click at [588, 481] on button "Sim" at bounding box center [594, 489] width 92 height 44
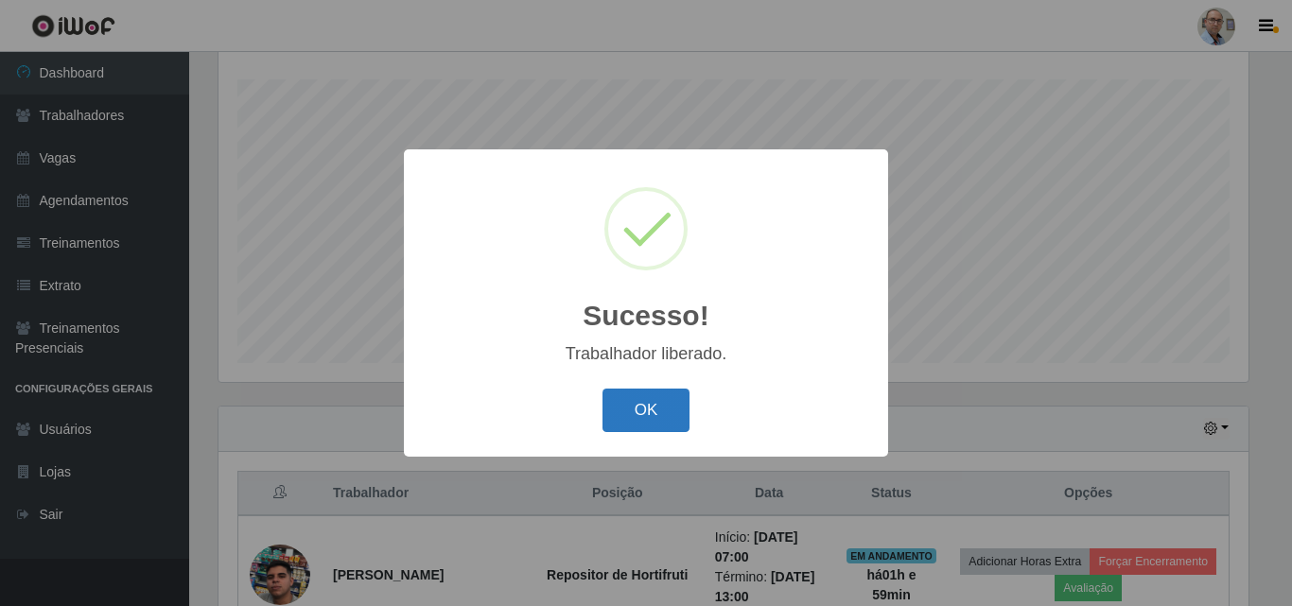
click at [621, 414] on button "OK" at bounding box center [647, 411] width 88 height 44
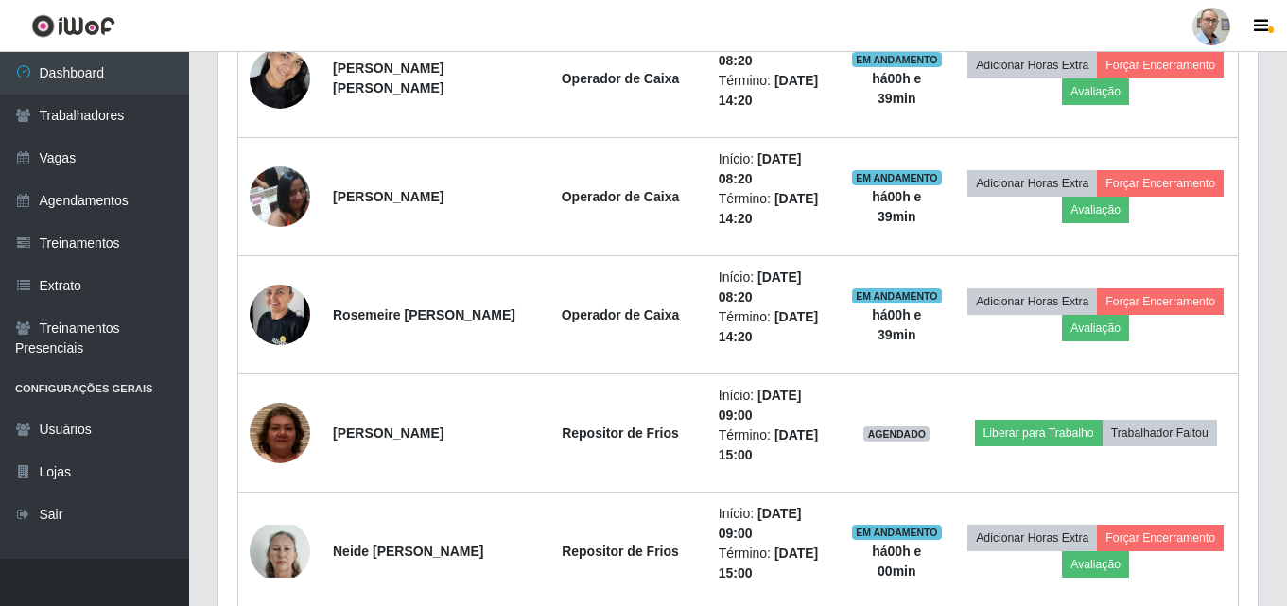
scroll to position [2299, 0]
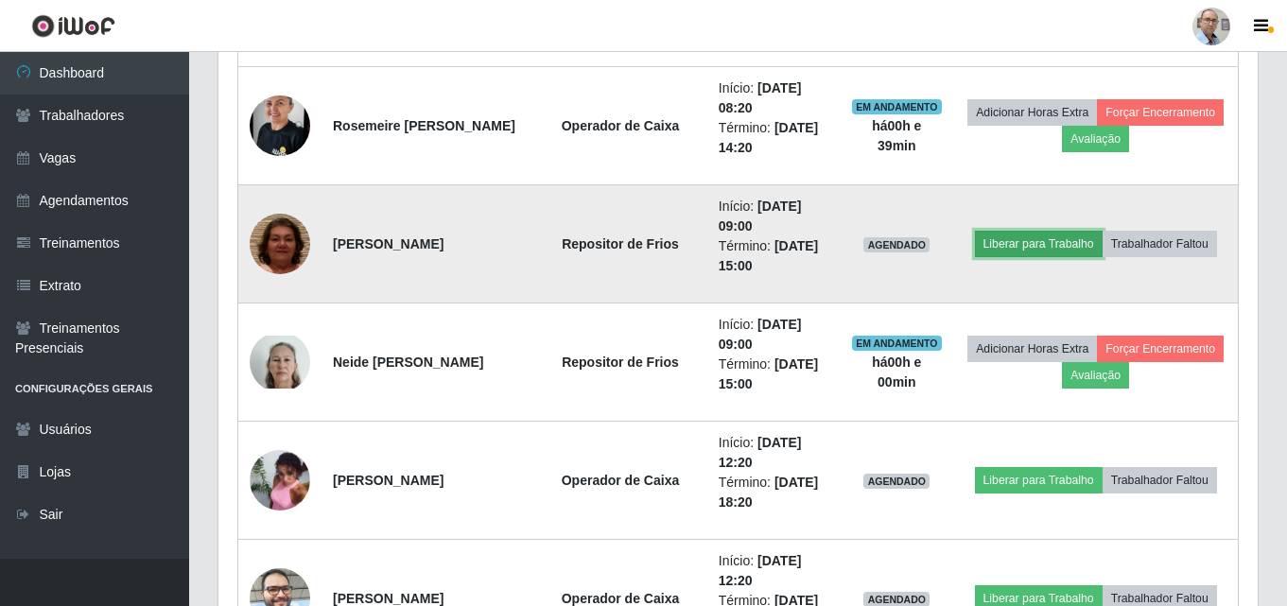
click at [1031, 242] on button "Liberar para Trabalho" at bounding box center [1039, 244] width 128 height 26
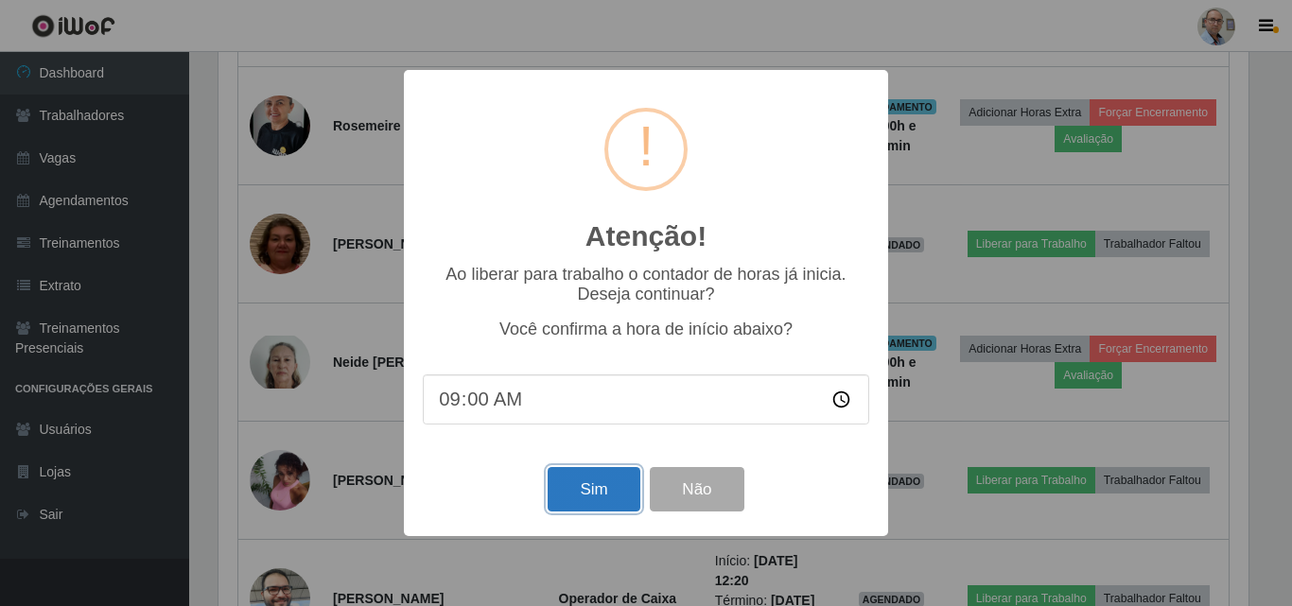
click at [576, 486] on button "Sim" at bounding box center [594, 489] width 92 height 44
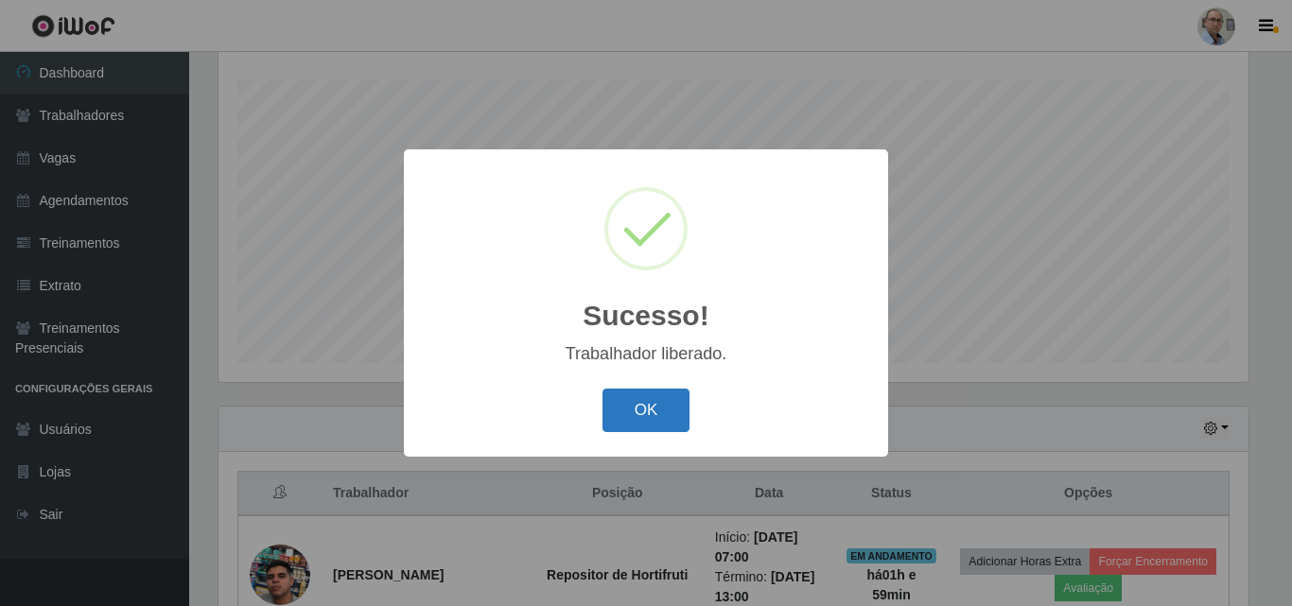
click at [633, 413] on button "OK" at bounding box center [647, 411] width 88 height 44
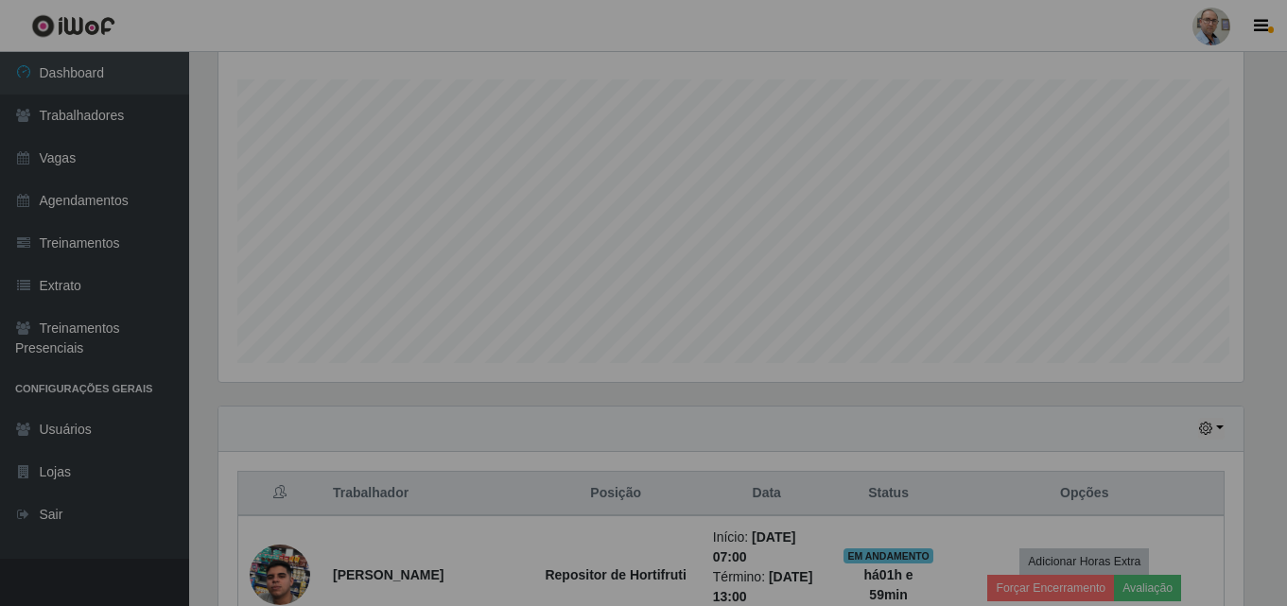
scroll to position [393, 1040]
